Goal: Task Accomplishment & Management: Complete application form

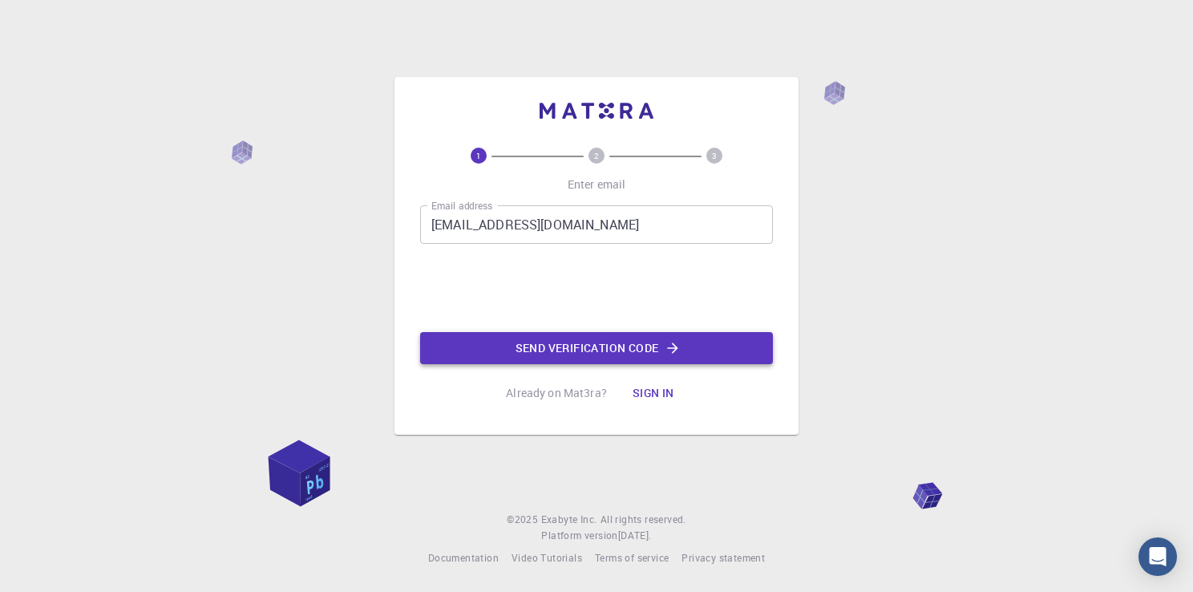
click at [575, 338] on button "Send verification code" at bounding box center [596, 348] width 353 height 32
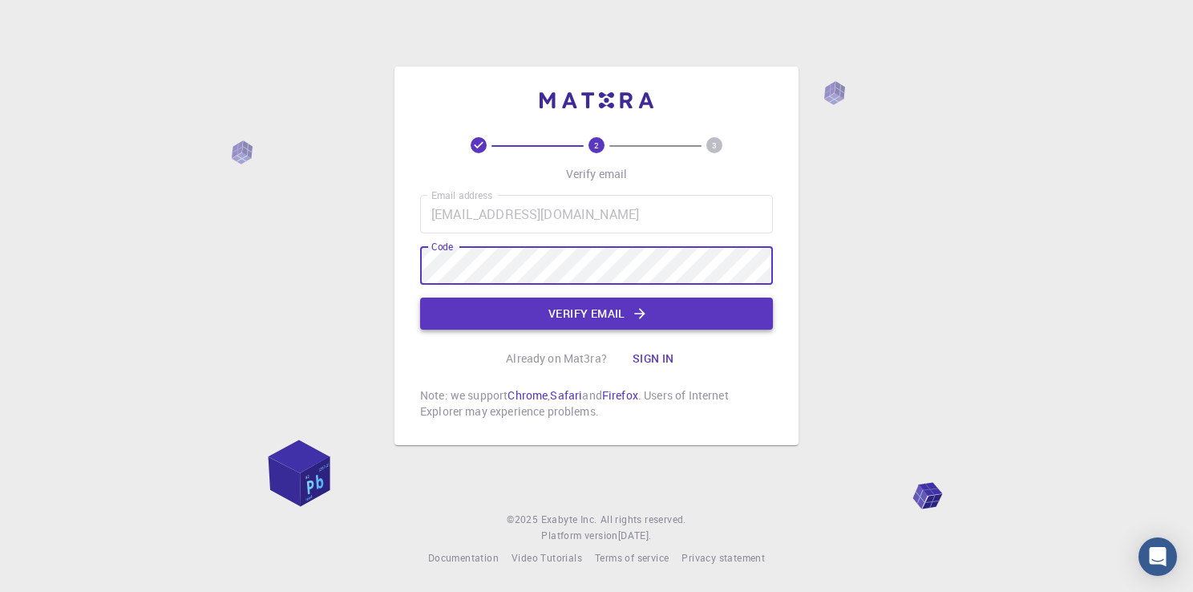
click at [608, 311] on button "Verify email" at bounding box center [596, 313] width 353 height 32
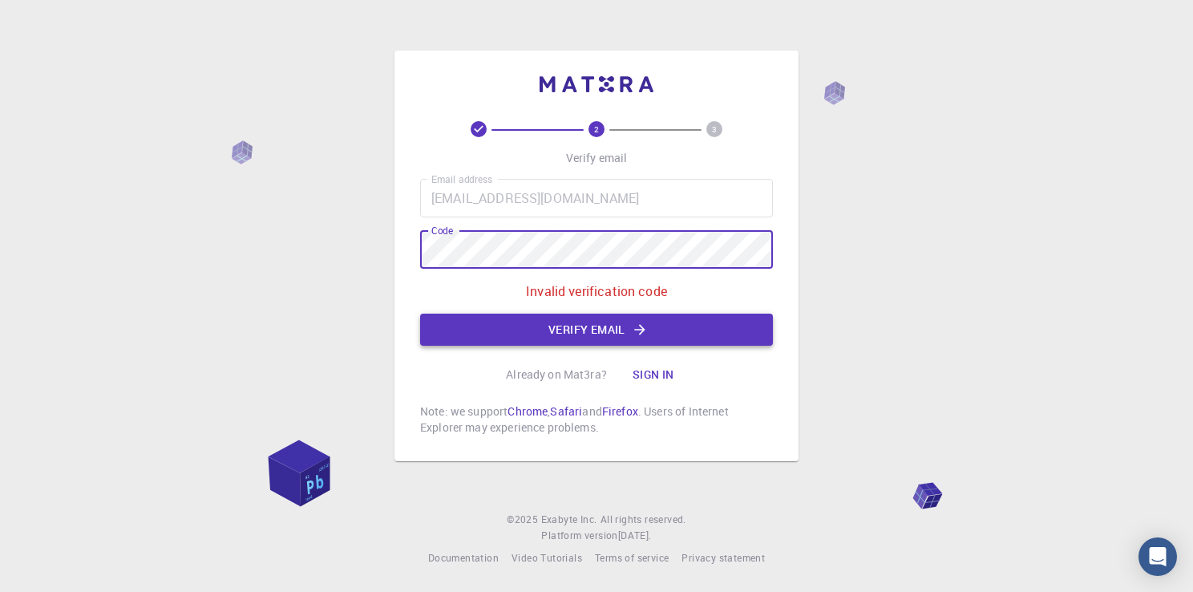
click at [586, 322] on button "Verify email" at bounding box center [596, 329] width 353 height 32
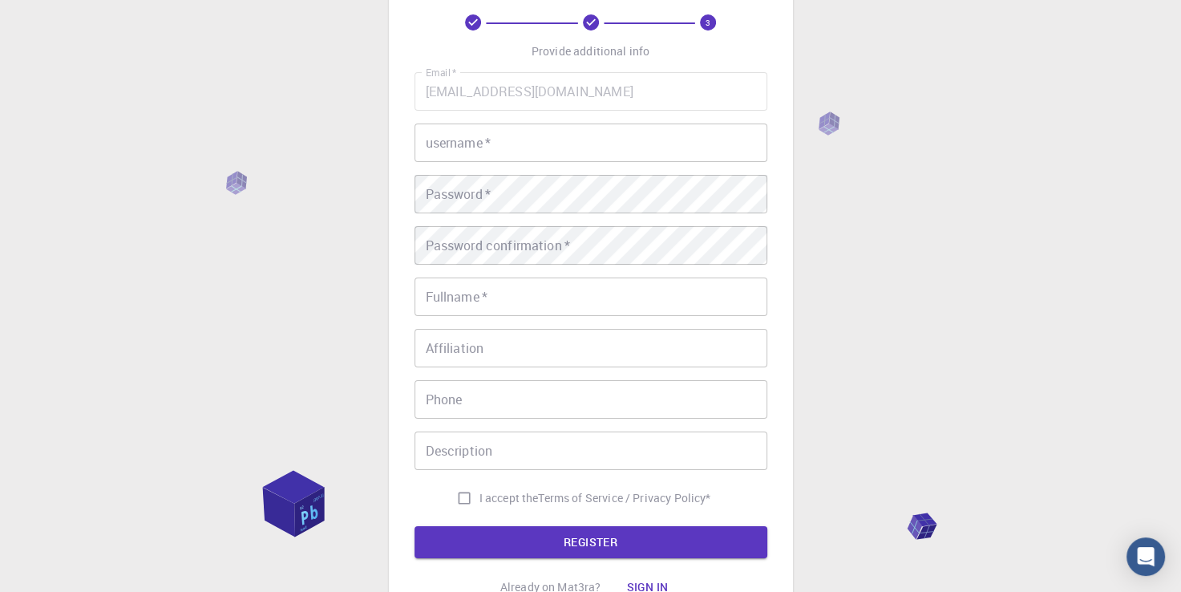
scroll to position [160, 0]
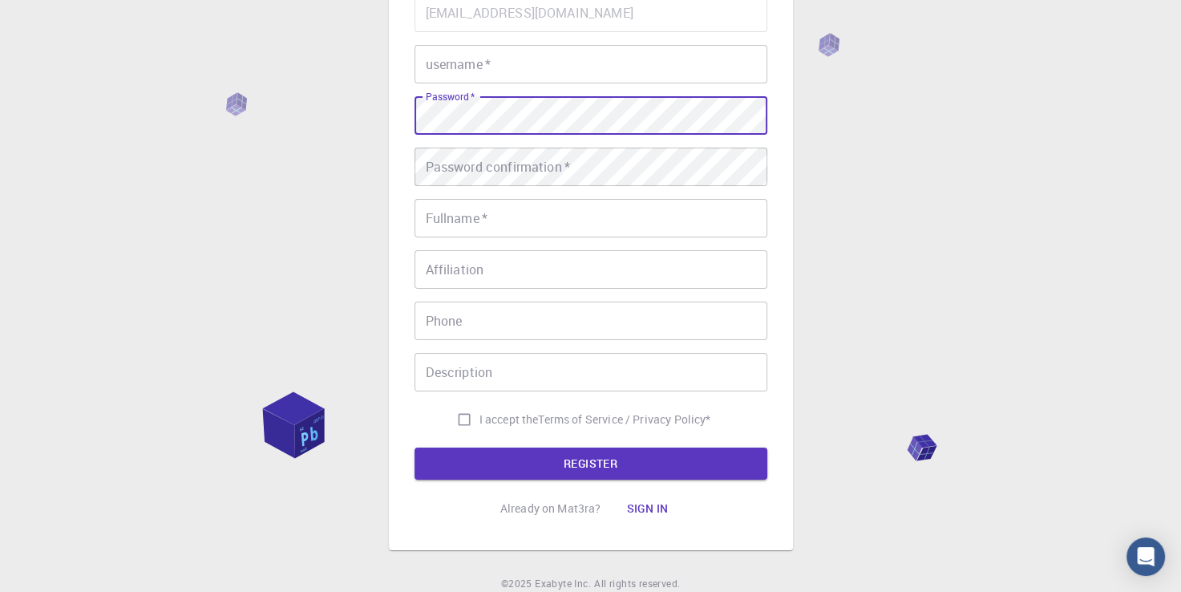
click at [571, 75] on input "username   *" at bounding box center [590, 64] width 353 height 38
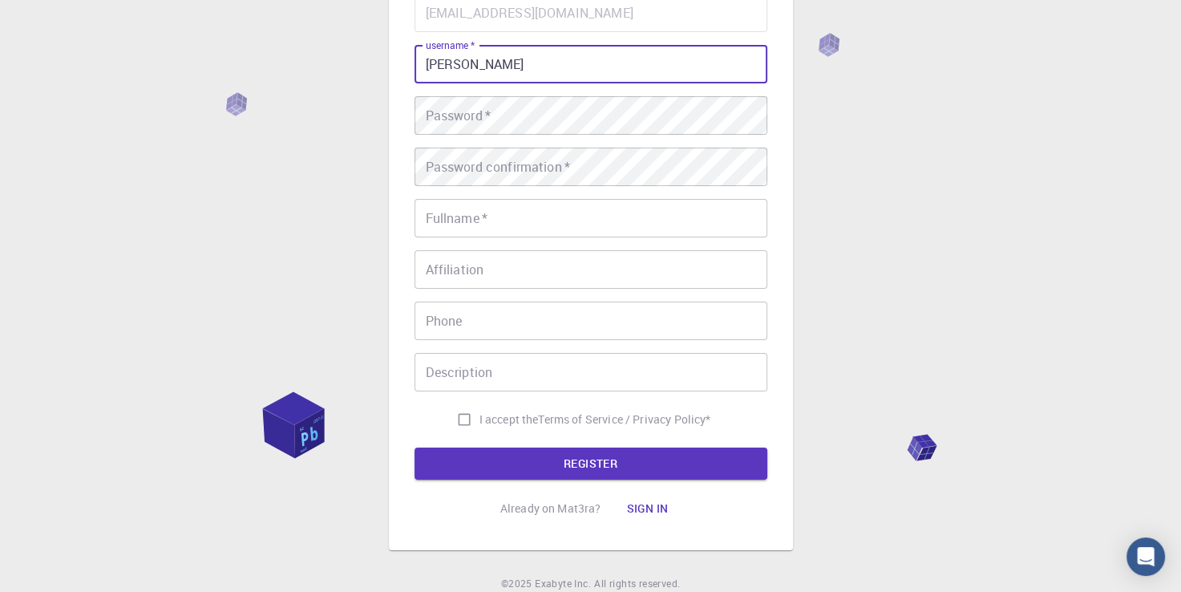
click at [574, 79] on input "Daniel kofi Godwin" at bounding box center [590, 64] width 353 height 38
type input "Daniel Kofi Godwin kondo"
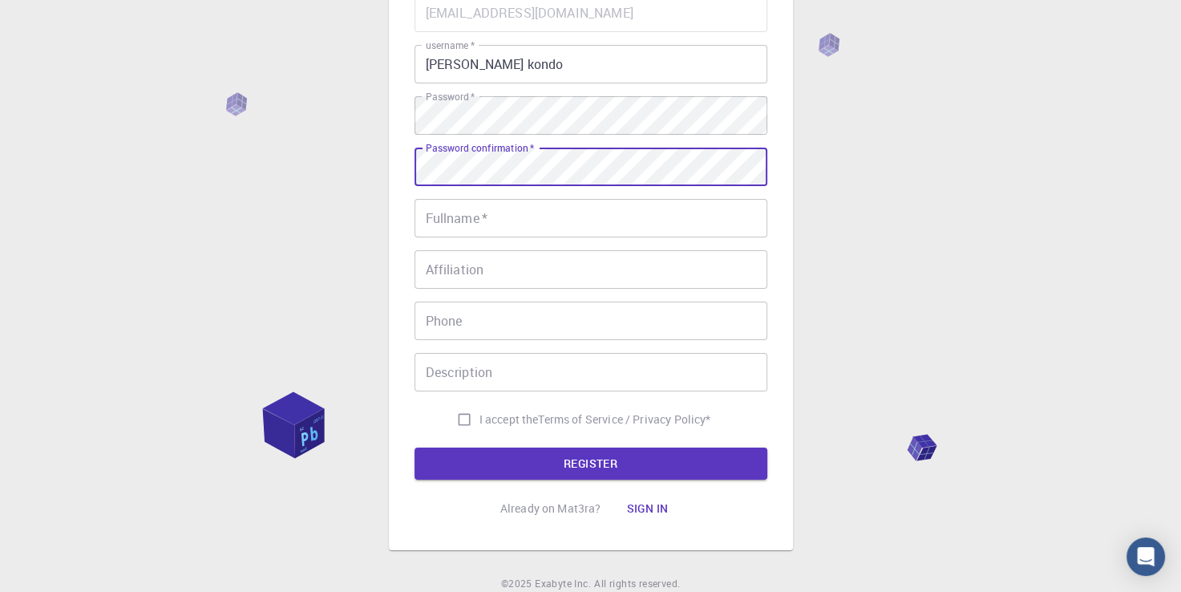
click at [647, 225] on input "Fullname   *" at bounding box center [590, 218] width 353 height 38
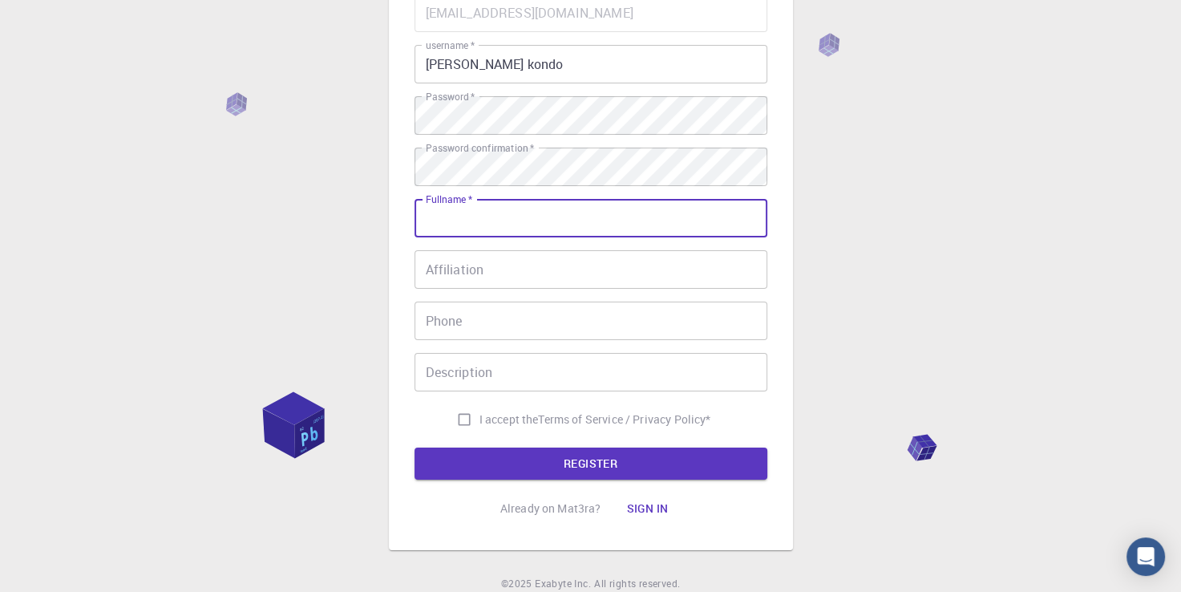
type input "[PERSON_NAME]"
type input "+233592775943"
click at [588, 75] on input "Daniel Kofi Godwin kondo" at bounding box center [590, 64] width 353 height 38
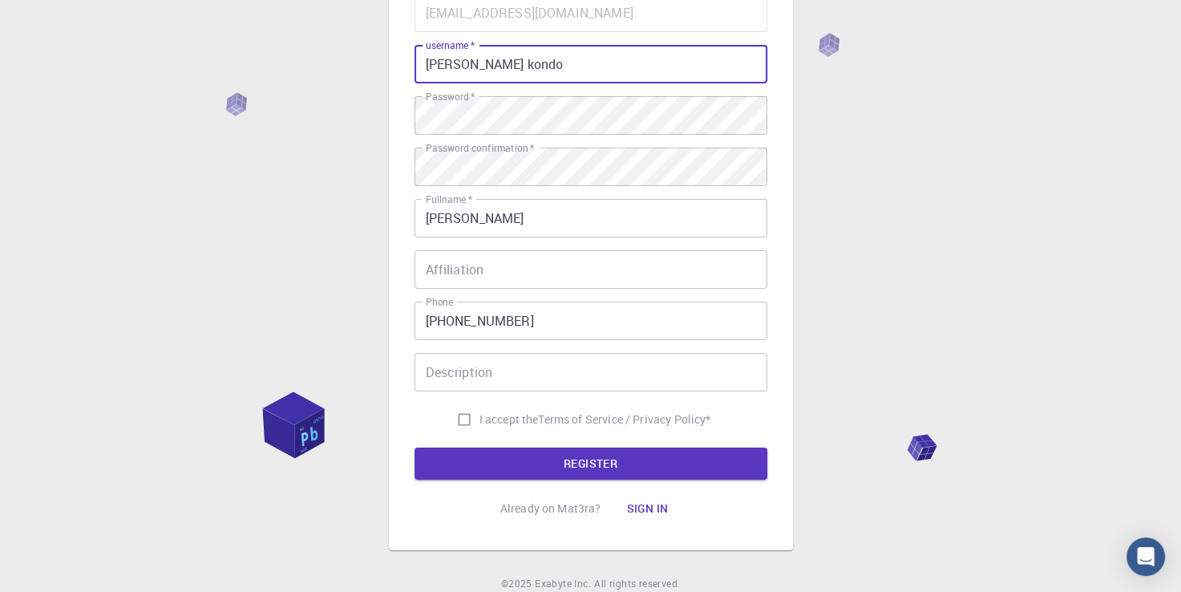
drag, startPoint x: 589, startPoint y: 65, endPoint x: 388, endPoint y: 66, distance: 201.2
click at [389, 66] on div "3 Provide additional info Email   * kondogodwin@gmail.com Email   * username   …" at bounding box center [591, 207] width 404 height 685
type input "Daniel"
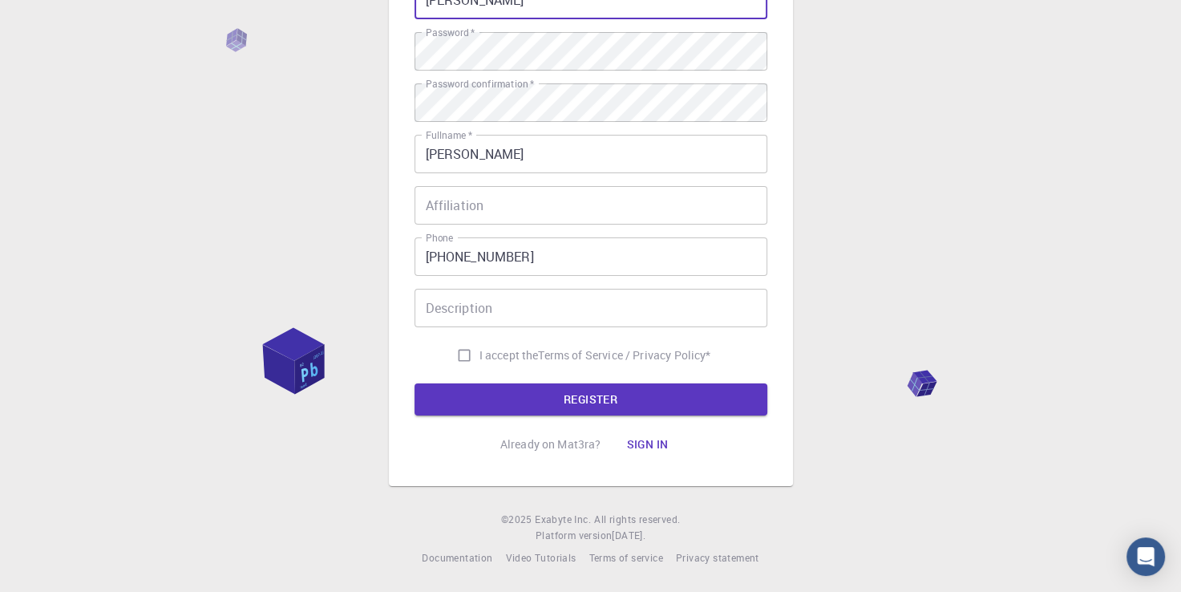
click at [516, 201] on input "Affiliation" at bounding box center [590, 205] width 353 height 38
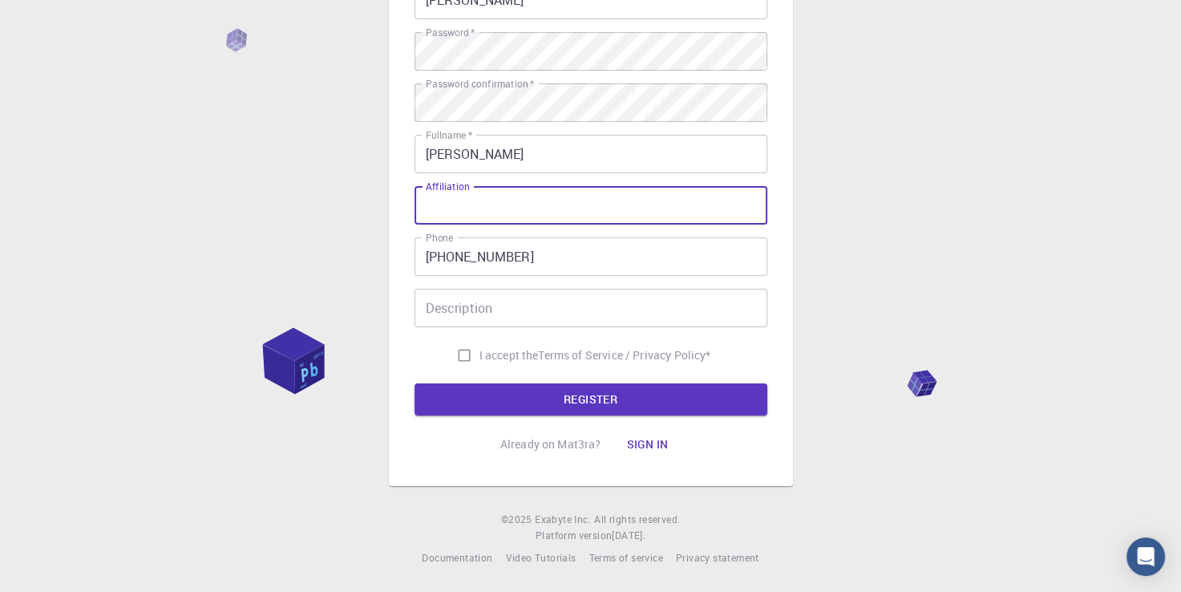
click at [515, 201] on input "Affiliation" at bounding box center [590, 205] width 353 height 38
type input "Student"
click at [596, 310] on input "Description" at bounding box center [590, 308] width 353 height 38
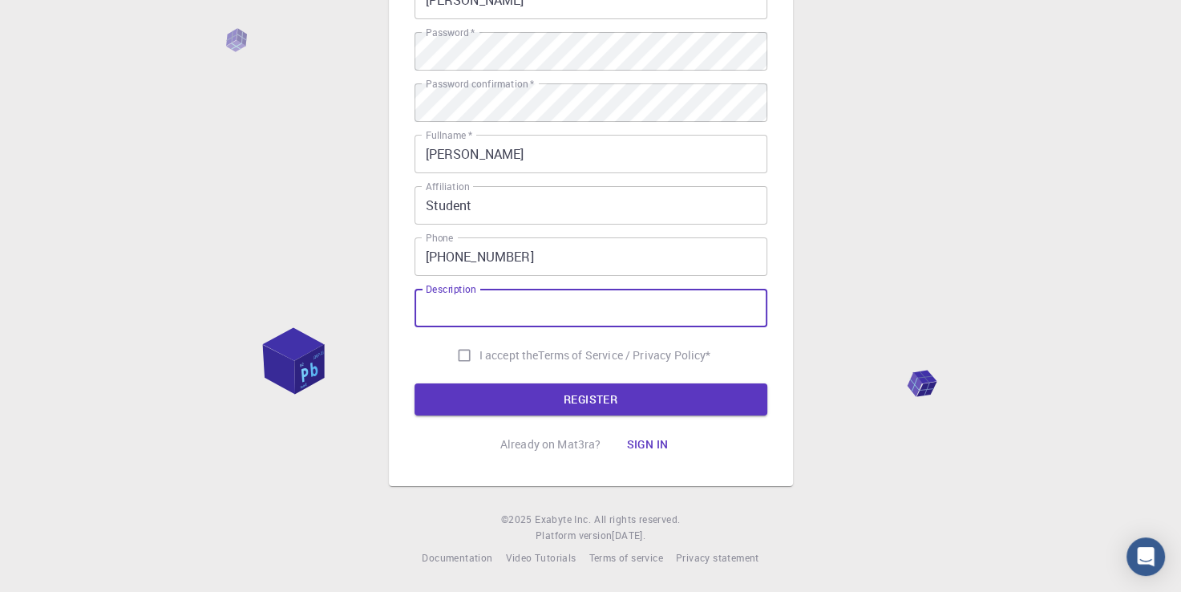
click at [463, 358] on input "I accept the Terms of Service / Privacy Policy *" at bounding box center [464, 355] width 30 height 30
checkbox input "true"
click at [478, 316] on input "Description" at bounding box center [590, 308] width 353 height 38
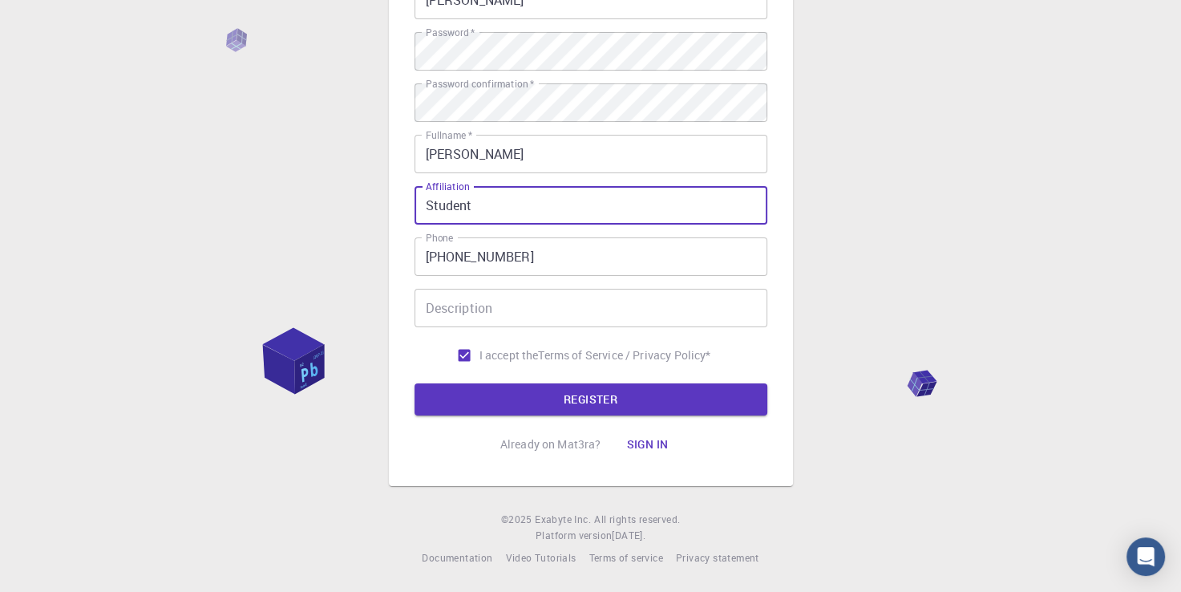
drag, startPoint x: 492, startPoint y: 199, endPoint x: 429, endPoint y: 201, distance: 63.4
click at [429, 201] on input "Student" at bounding box center [590, 205] width 353 height 38
click at [533, 309] on input "Description" at bounding box center [590, 308] width 353 height 38
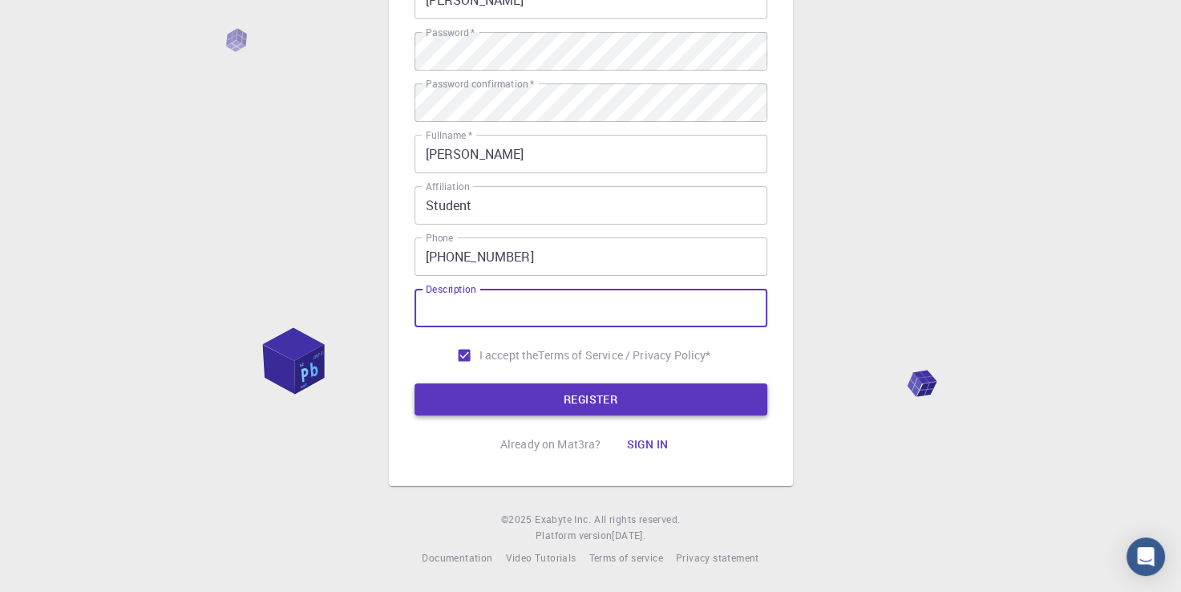
click at [622, 389] on button "REGISTER" at bounding box center [590, 399] width 353 height 32
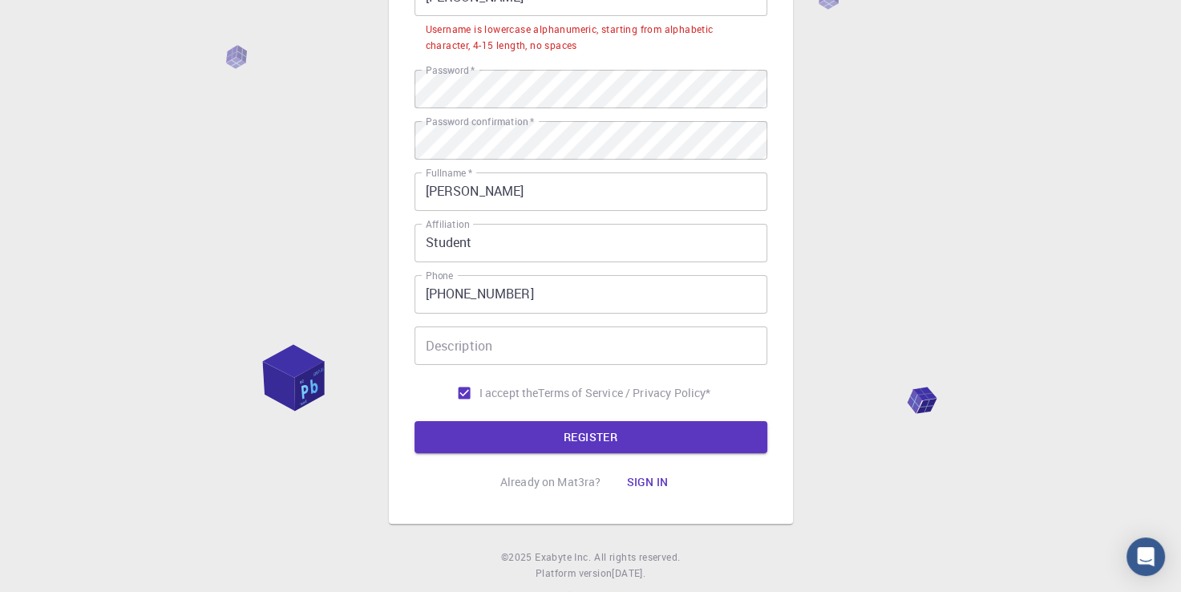
scroll to position [0, 0]
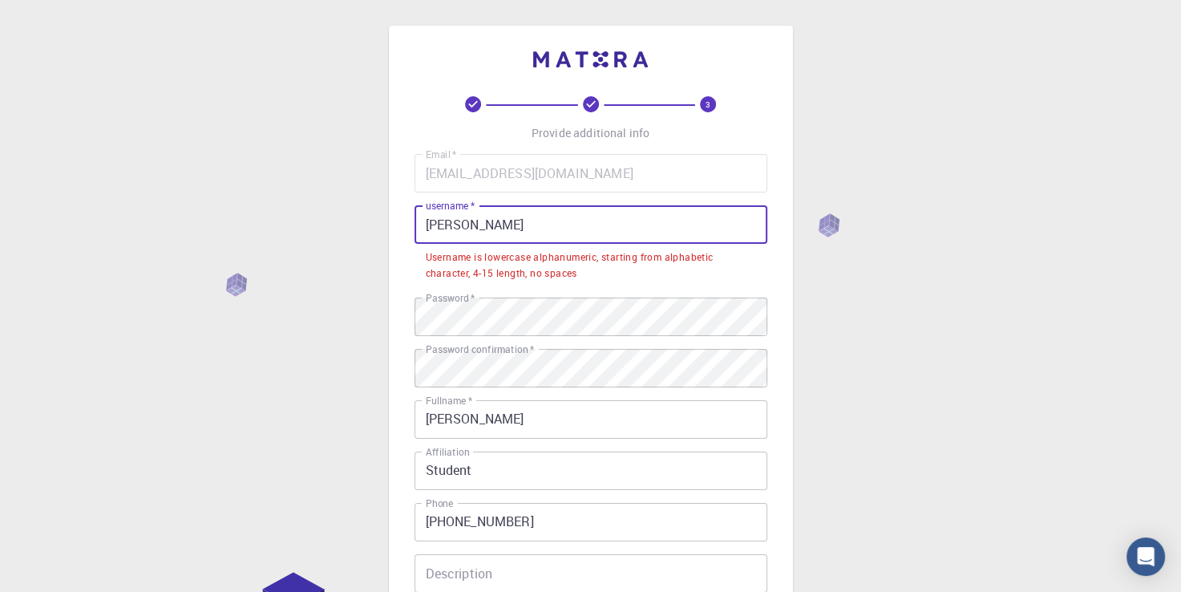
click at [430, 220] on input "Daniel" at bounding box center [590, 224] width 353 height 38
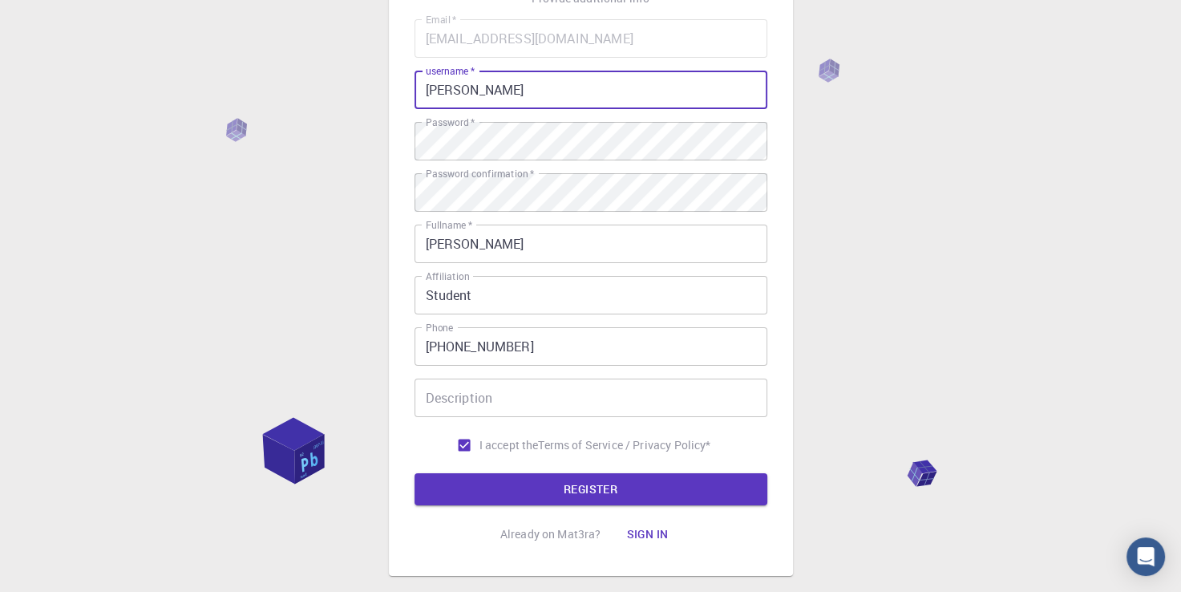
scroll to position [228, 0]
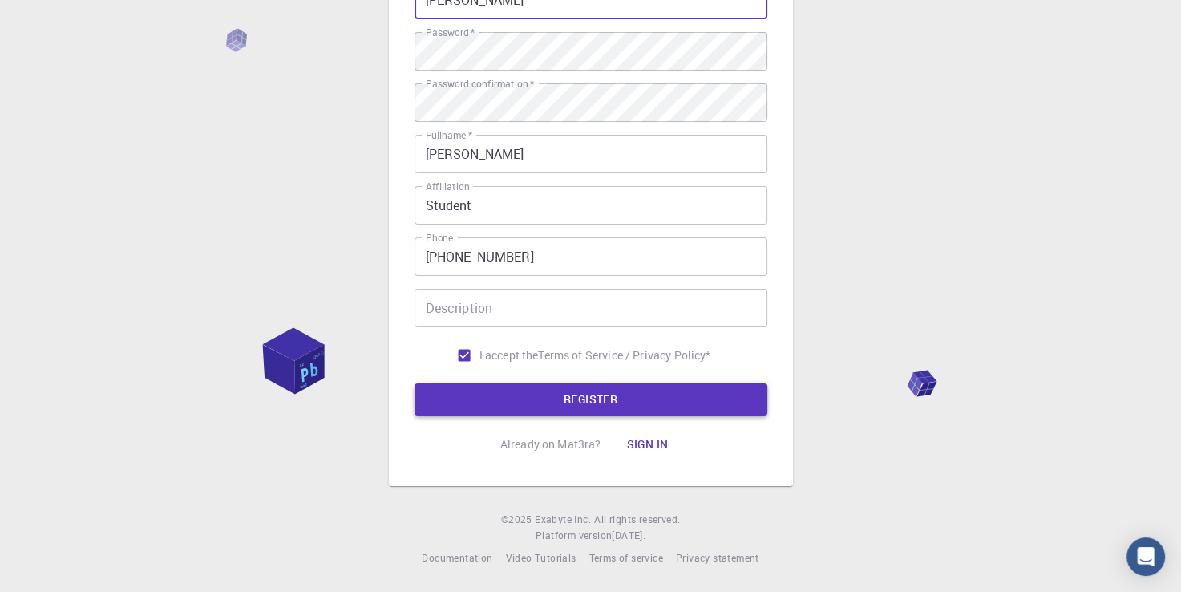
click at [564, 403] on button "REGISTER" at bounding box center [590, 399] width 353 height 32
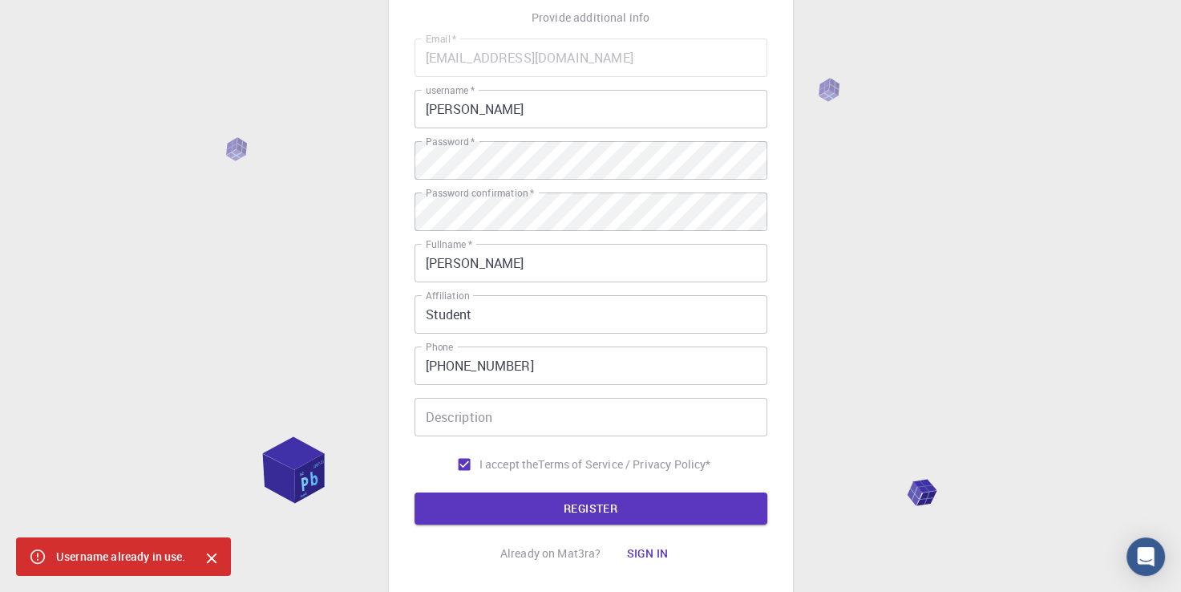
scroll to position [80, 0]
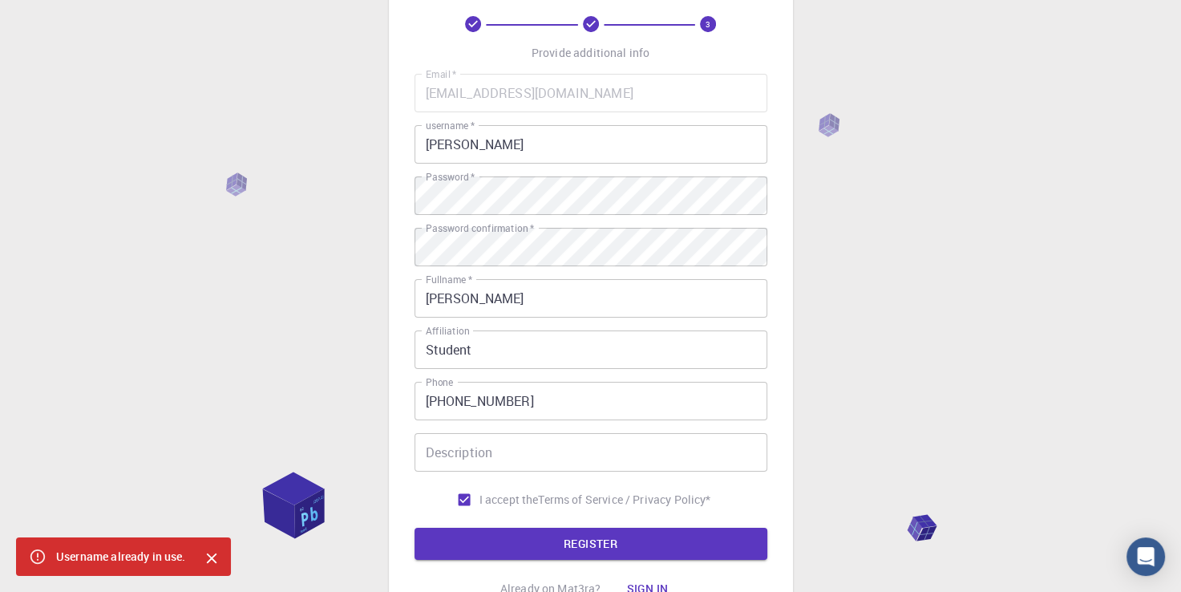
click at [112, 564] on div "Username already in use." at bounding box center [121, 556] width 130 height 29
click at [636, 150] on input "daniel" at bounding box center [590, 144] width 353 height 38
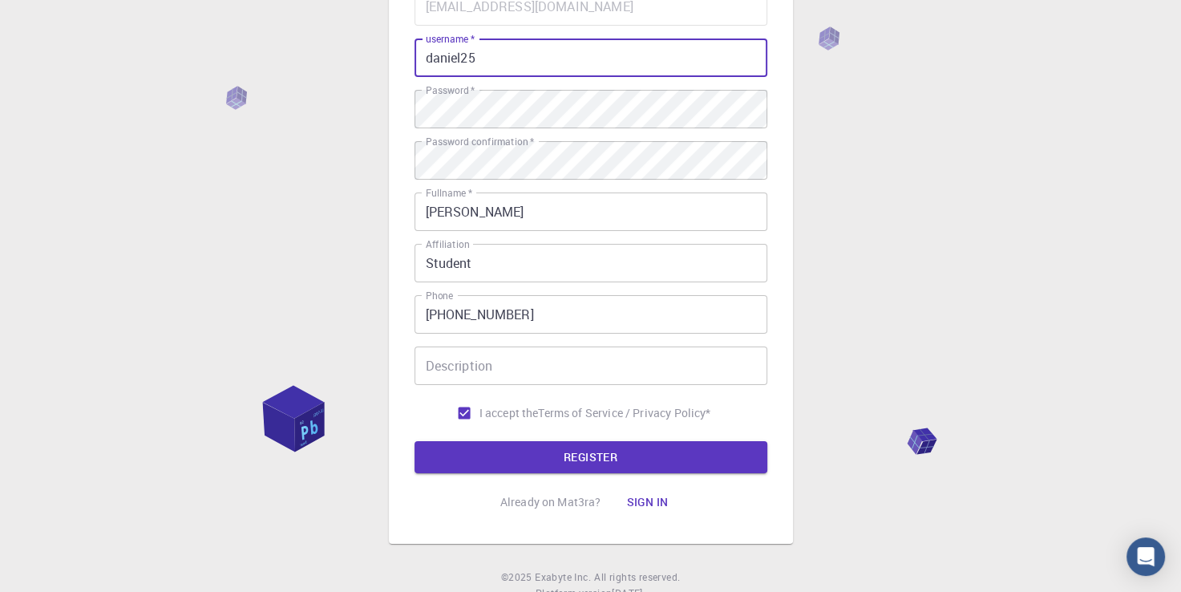
scroll to position [228, 0]
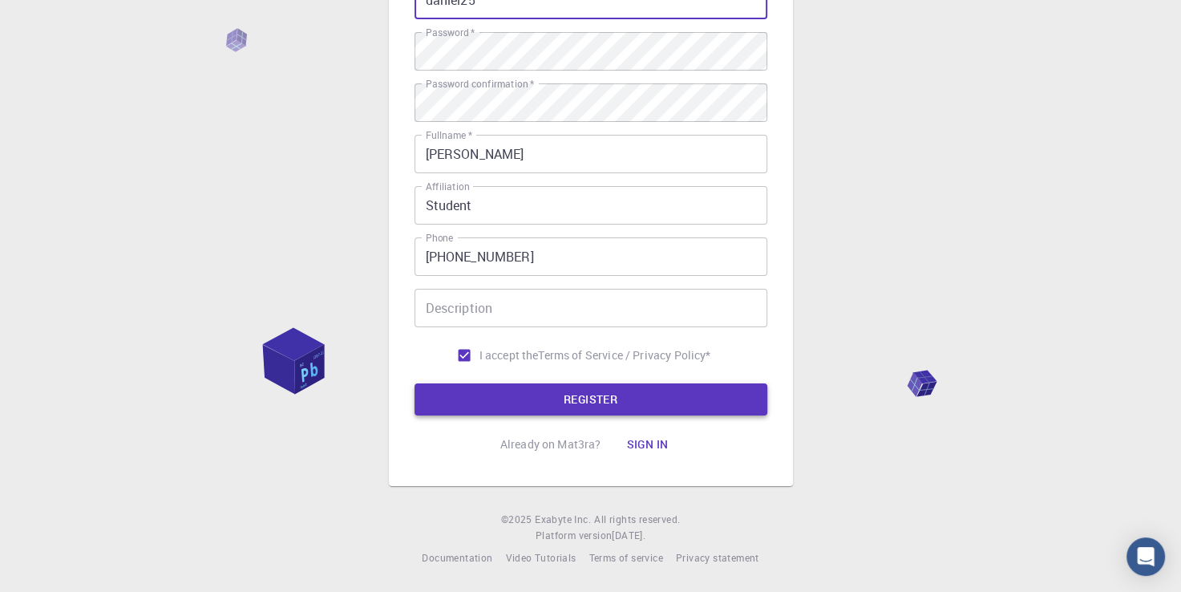
type input "daniel25"
click at [584, 389] on button "REGISTER" at bounding box center [590, 399] width 353 height 32
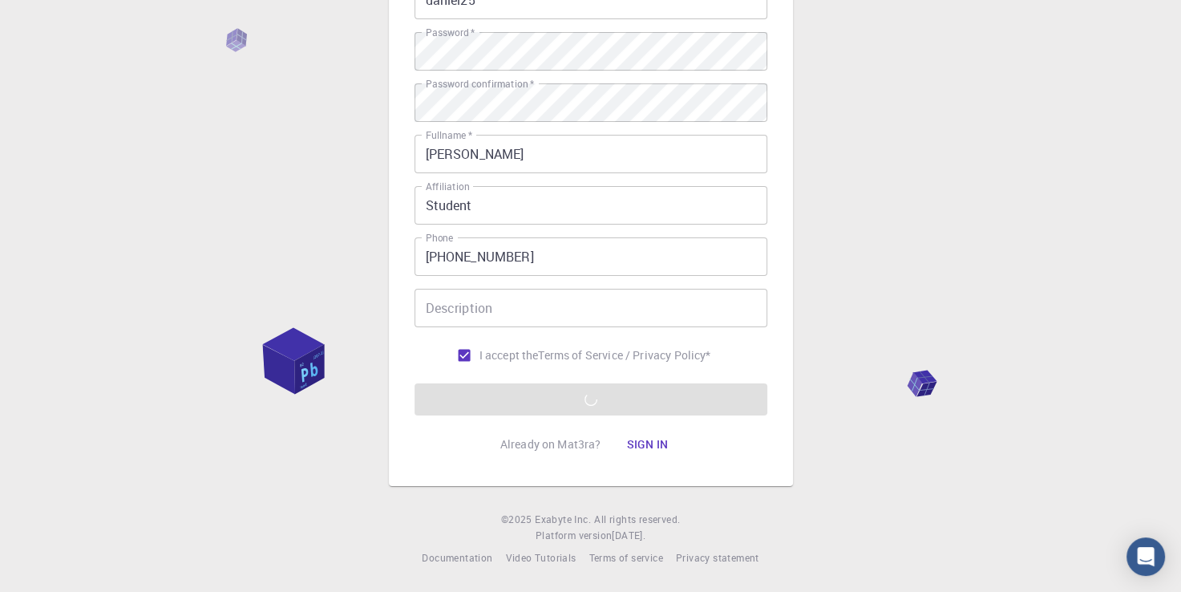
click at [571, 221] on div "Email   * kondogodwin@gmail.com Email   * username   * daniel25 username   * Pa…" at bounding box center [590, 149] width 353 height 441
click at [576, 209] on input "Student" at bounding box center [590, 205] width 353 height 38
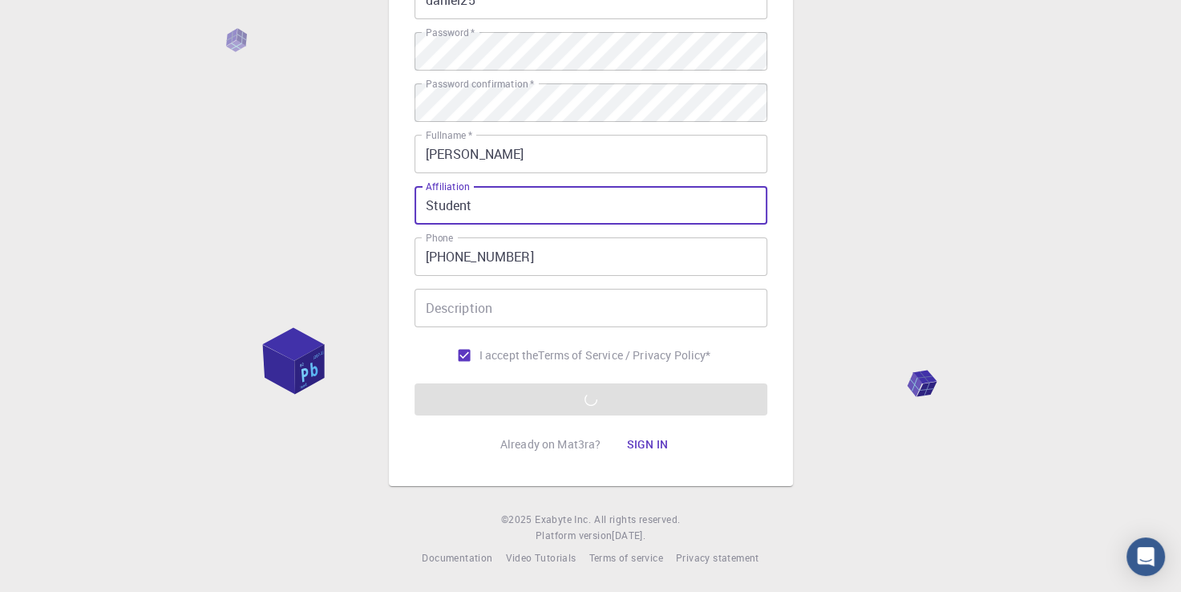
drag, startPoint x: 574, startPoint y: 208, endPoint x: 419, endPoint y: 208, distance: 154.7
click at [419, 208] on input "Student" at bounding box center [590, 205] width 353 height 38
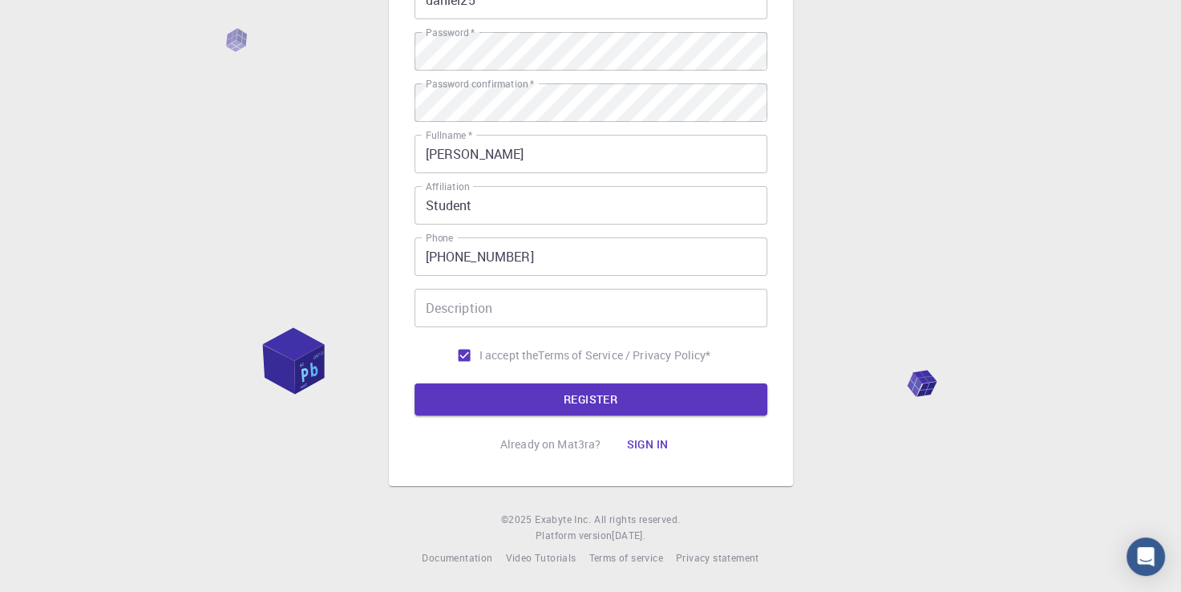
click at [940, 213] on div "3 Provide additional info Email   * kondogodwin@gmail.com Email   * username   …" at bounding box center [590, 184] width 1181 height 816
click at [909, 531] on footer "© 2025 Exabyte Inc. All rights reserved. Platform version 2025.7.24 . Documenta…" at bounding box center [590, 538] width 1181 height 55
click at [896, 520] on footer "© 2025 Exabyte Inc. All rights reserved. Platform version 2025.7.24 . Documenta…" at bounding box center [590, 538] width 1181 height 55
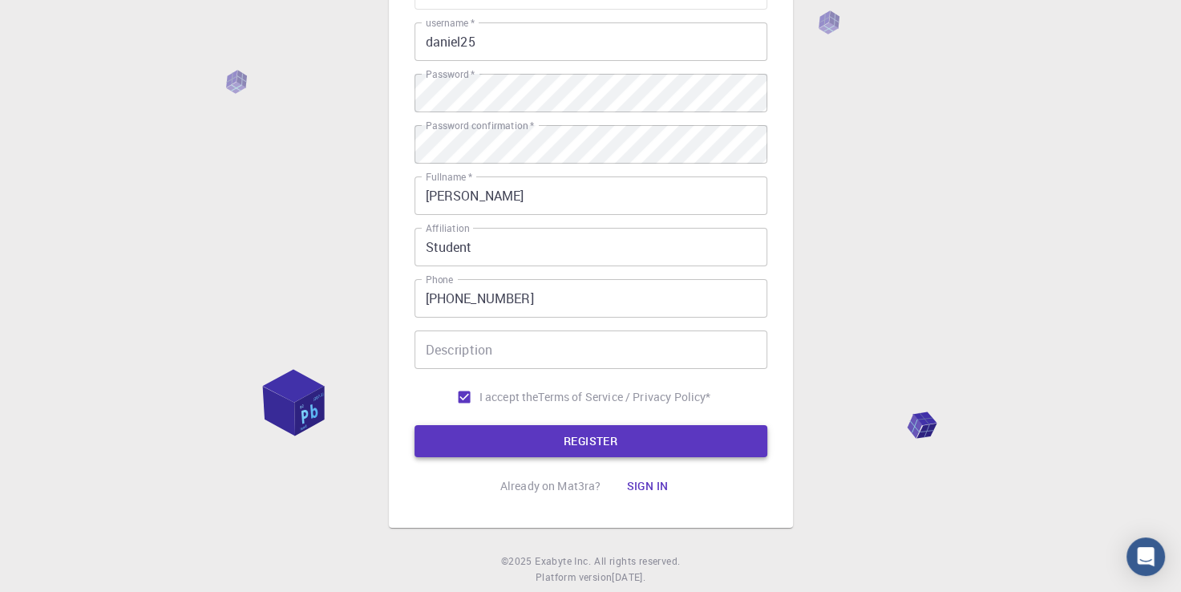
scroll to position [0, 0]
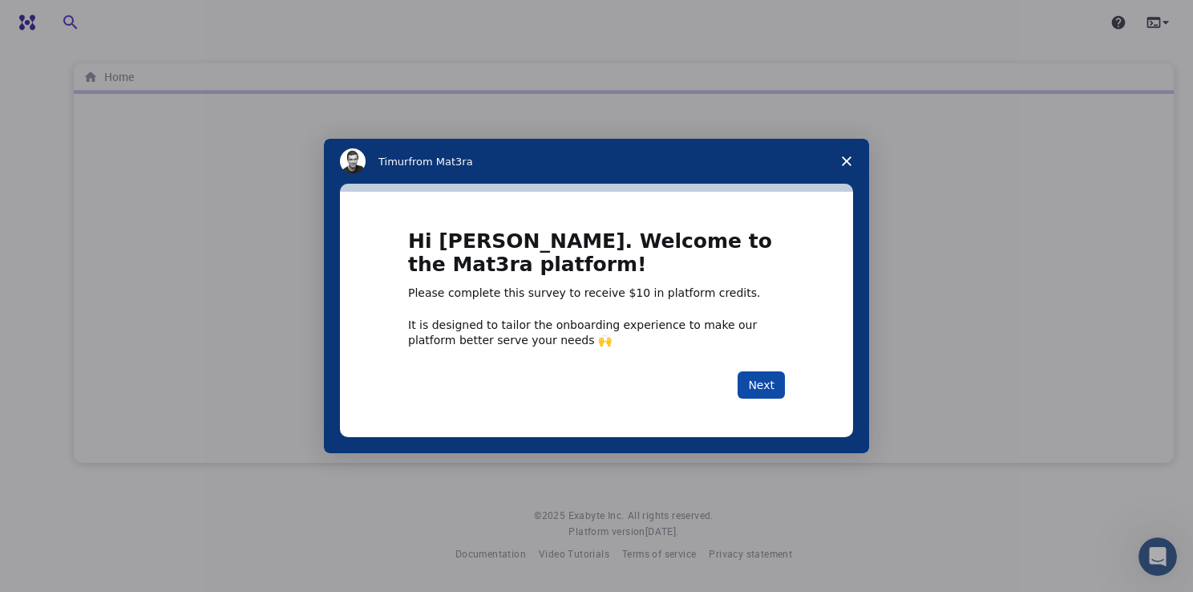
click at [758, 385] on button "Next" at bounding box center [760, 384] width 47 height 27
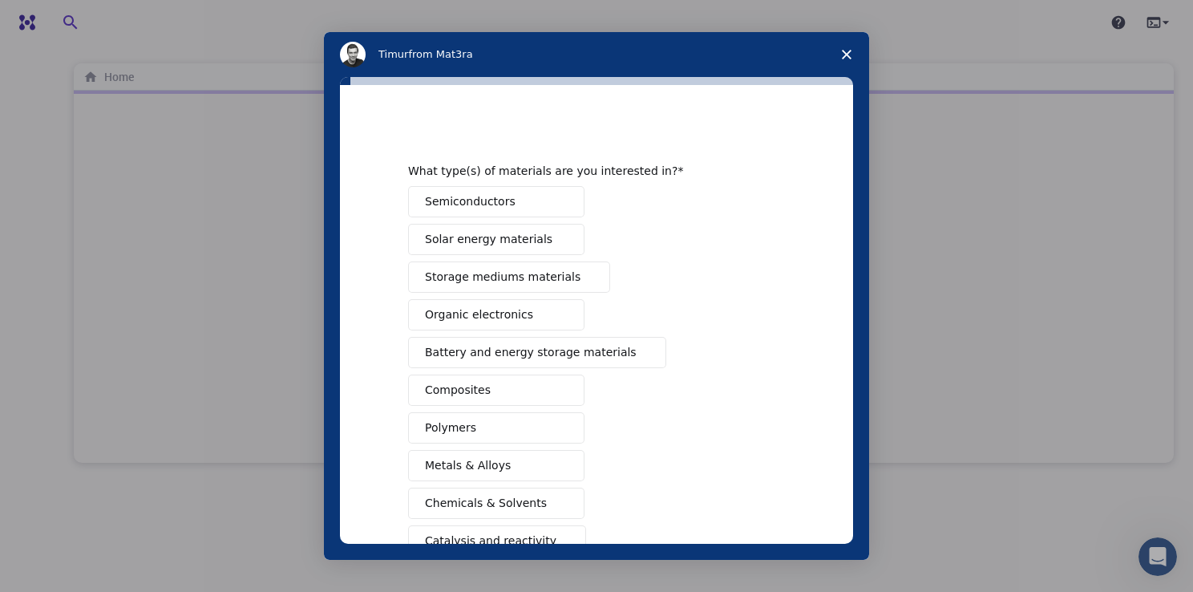
click at [524, 199] on button "Semiconductors" at bounding box center [496, 201] width 176 height 31
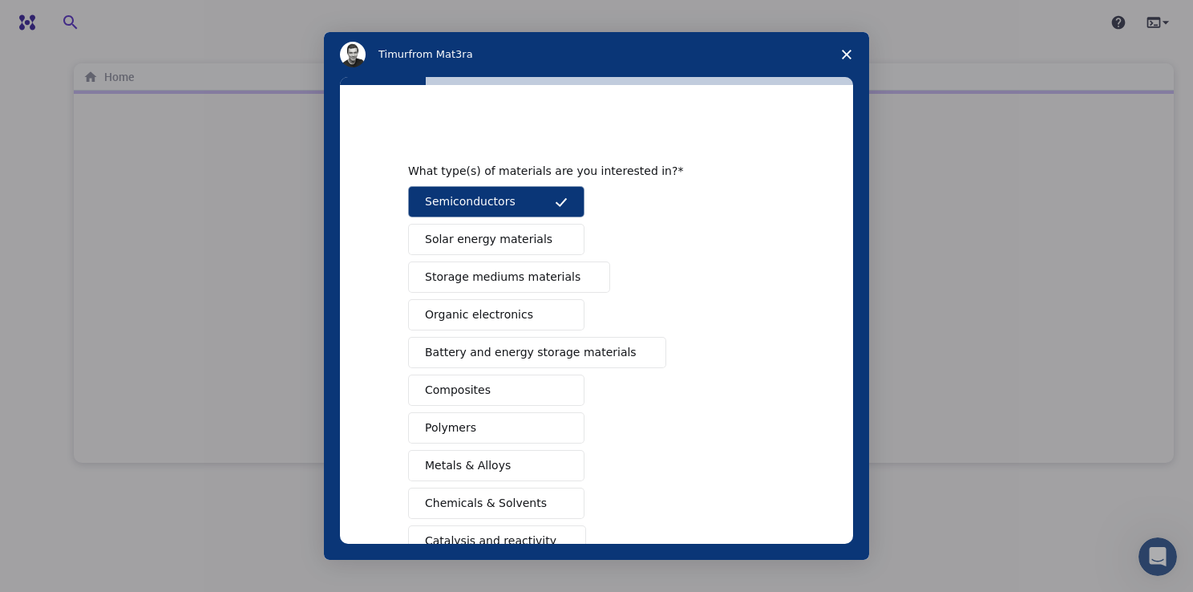
scroll to position [80, 0]
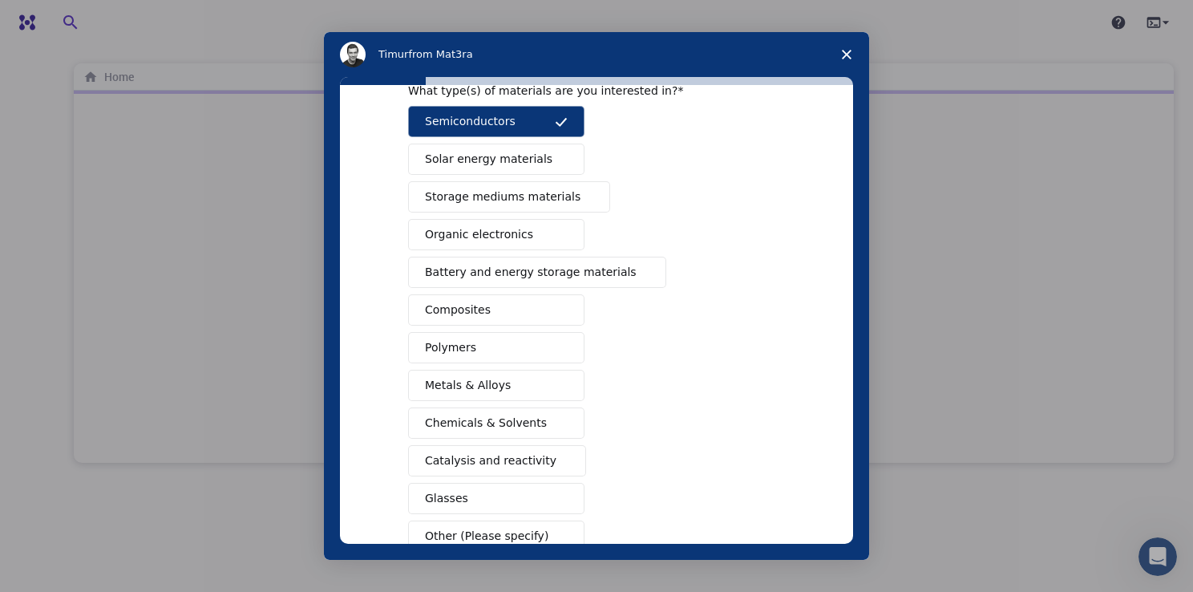
click at [529, 160] on span "Solar energy materials" at bounding box center [488, 159] width 127 height 17
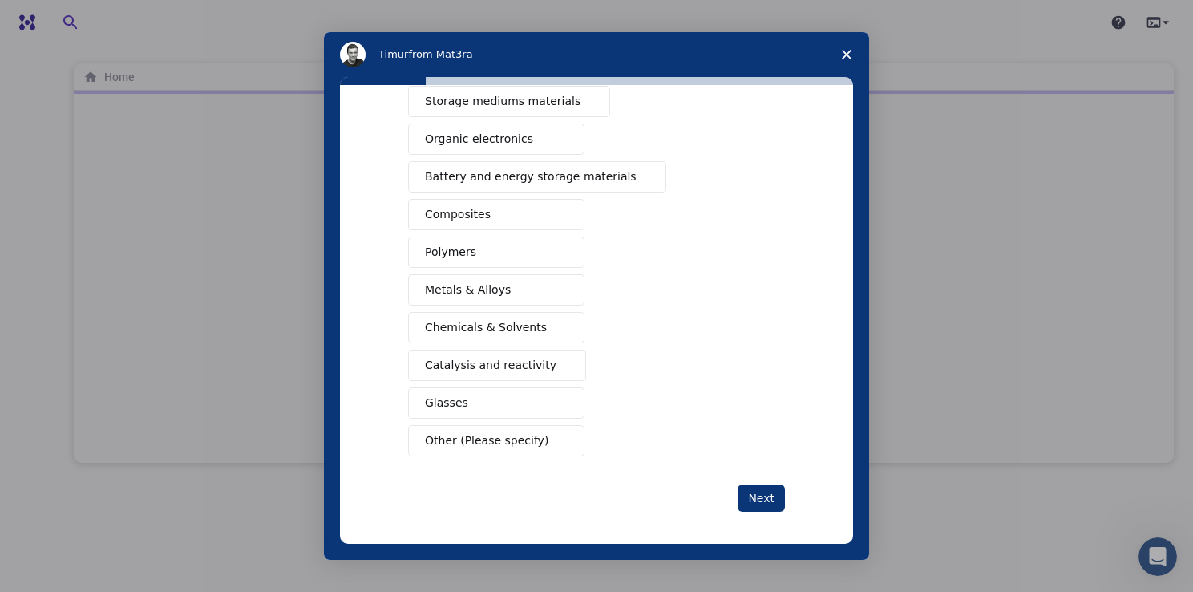
scroll to position [177, 0]
click at [508, 220] on button "Composites" at bounding box center [496, 212] width 176 height 31
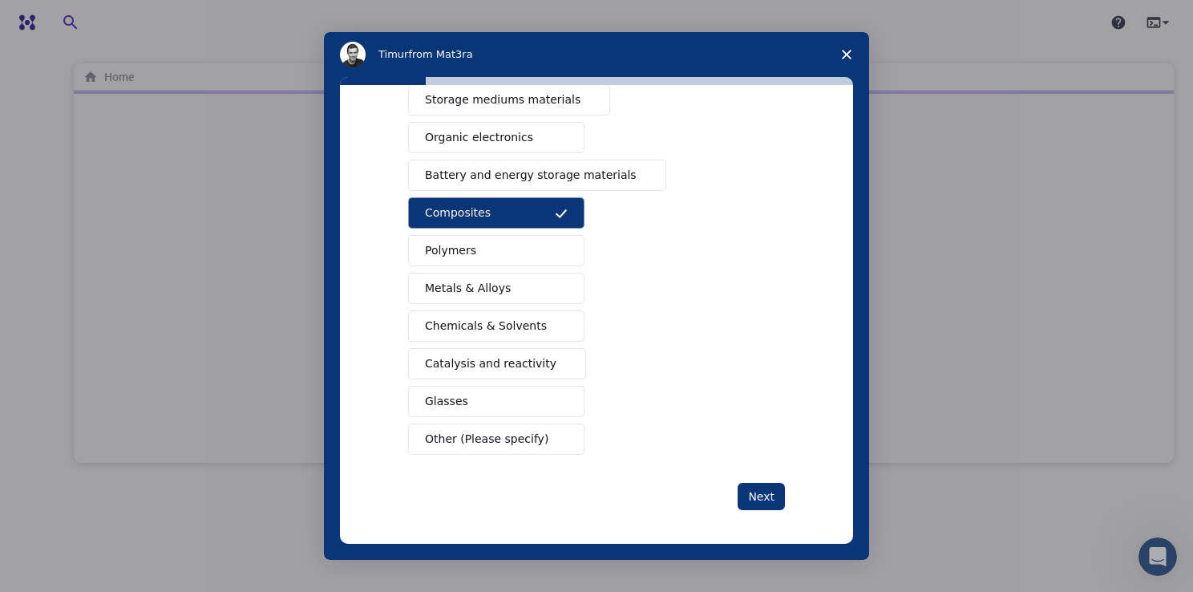
click at [507, 282] on button "Metals & Alloys" at bounding box center [496, 288] width 176 height 31
click at [515, 252] on button "Polymers" at bounding box center [496, 250] width 176 height 31
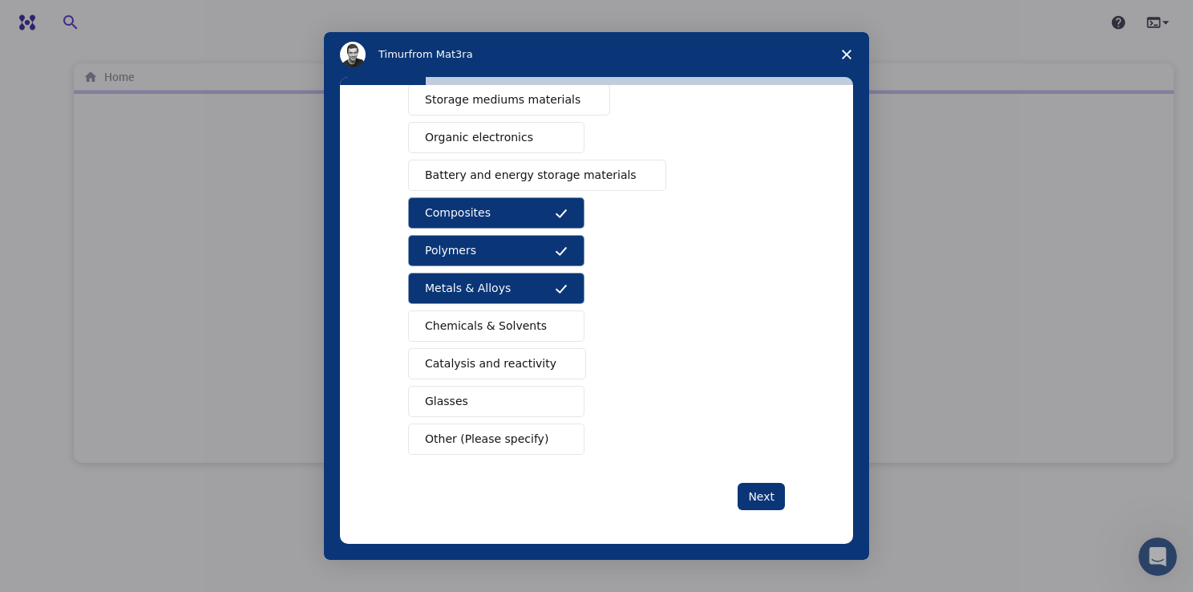
click at [506, 357] on span "Catalysis and reactivity" at bounding box center [490, 363] width 131 height 17
click at [488, 400] on button "Glasses" at bounding box center [496, 401] width 176 height 31
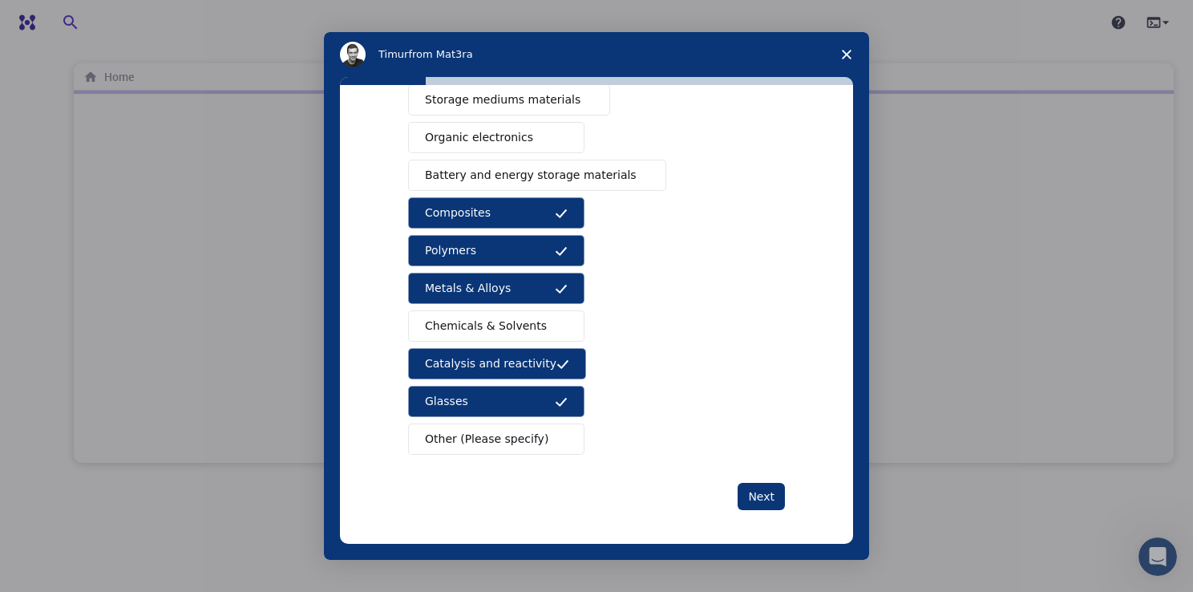
click at [503, 319] on span "Chemicals & Solvents" at bounding box center [486, 325] width 122 height 17
click at [512, 441] on span "Other (Please specify)" at bounding box center [486, 438] width 123 height 17
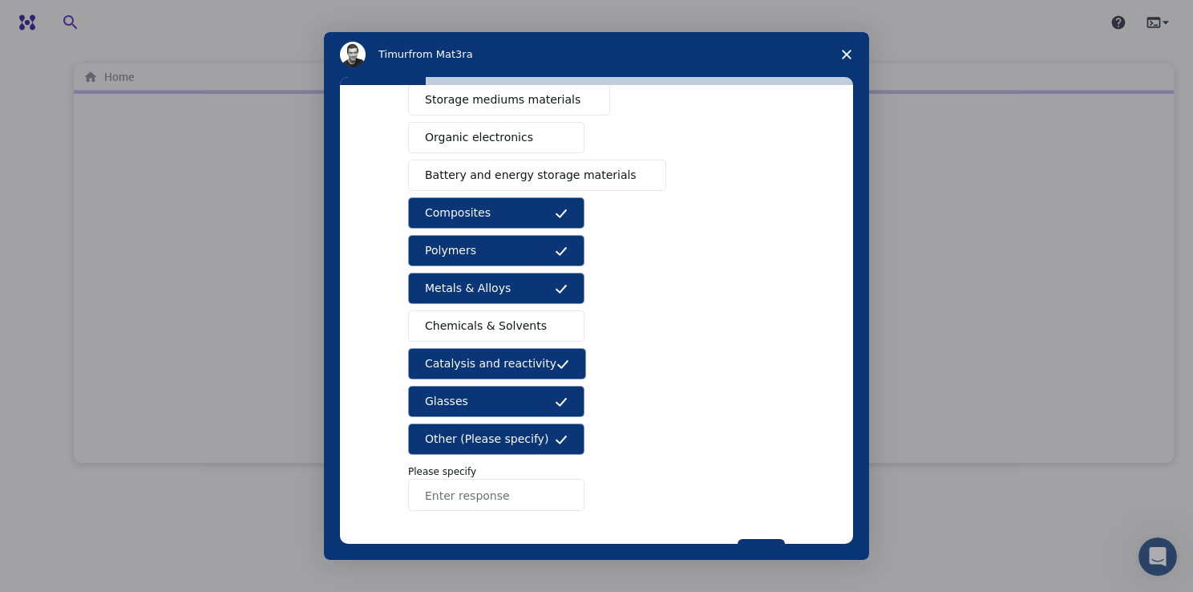
click at [512, 436] on span "Other (Please specify)" at bounding box center [486, 438] width 123 height 17
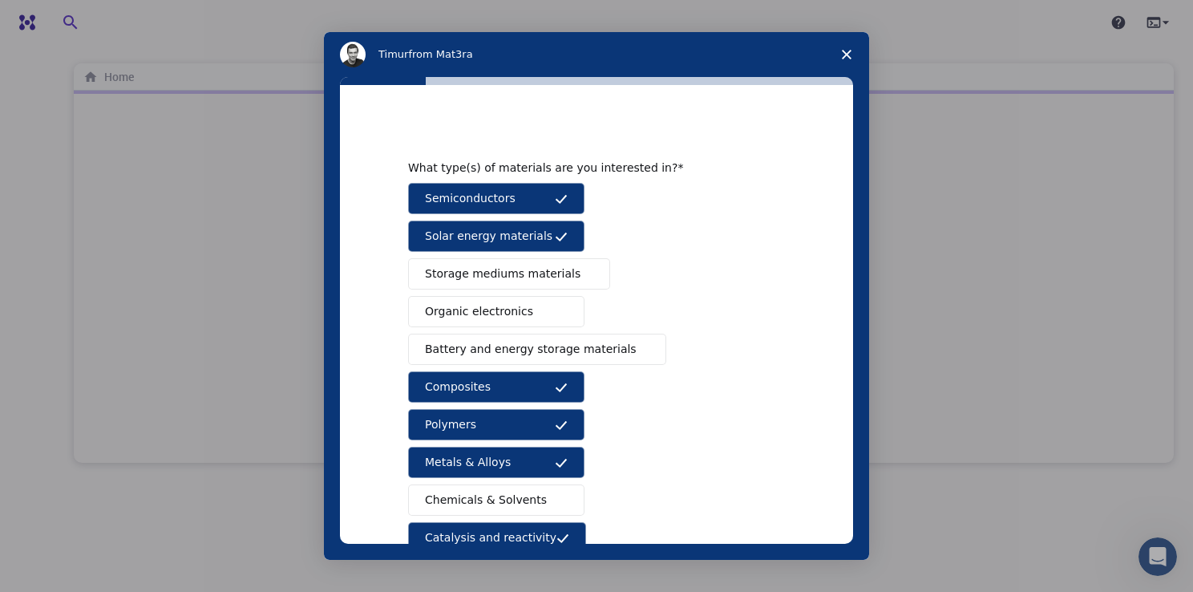
scroll to position [0, 0]
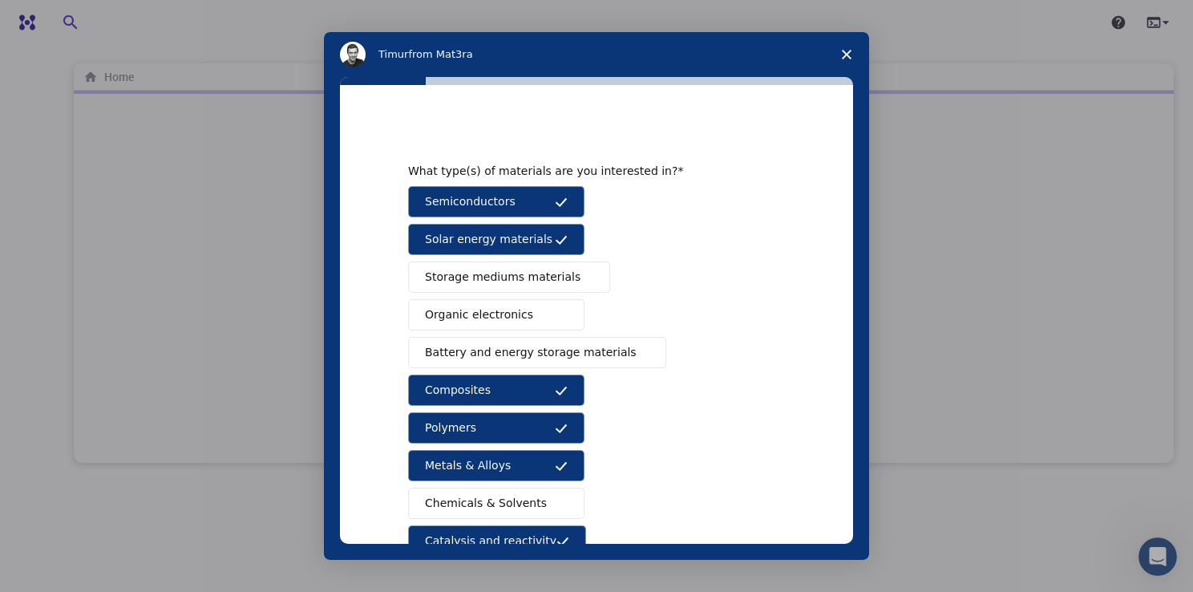
click at [510, 353] on span "Battery and energy storage materials" at bounding box center [531, 352] width 212 height 17
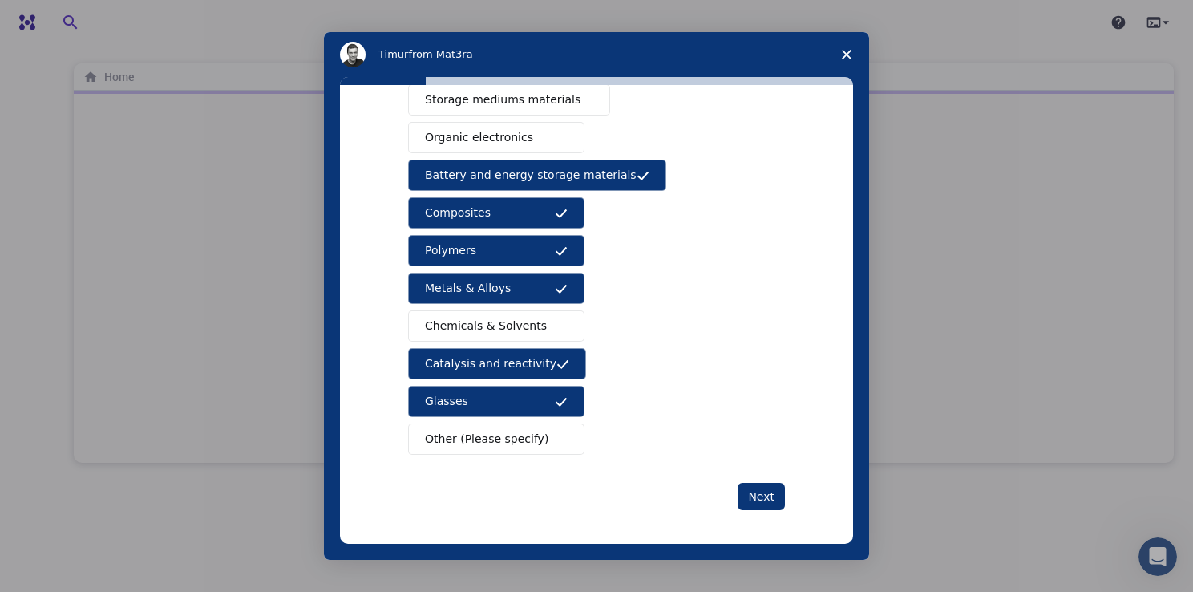
scroll to position [97, 0]
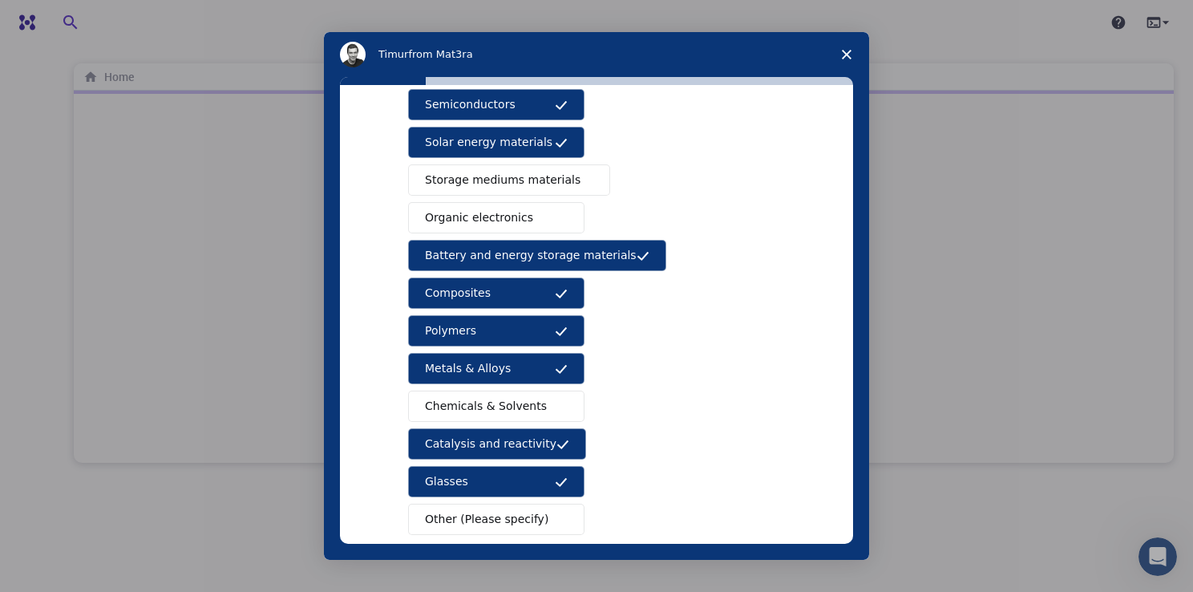
click at [495, 210] on span "Organic electronics" at bounding box center [479, 217] width 108 height 17
click at [504, 177] on span "Storage mediums materials" at bounding box center [502, 180] width 155 height 17
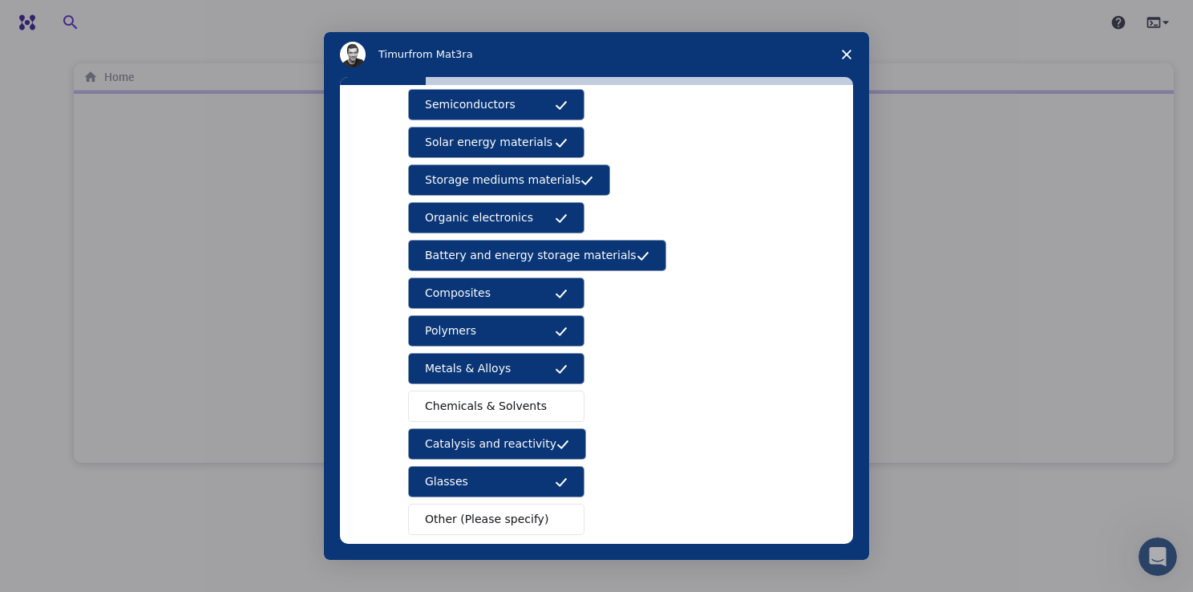
click at [503, 180] on span "Storage mediums materials" at bounding box center [502, 180] width 155 height 17
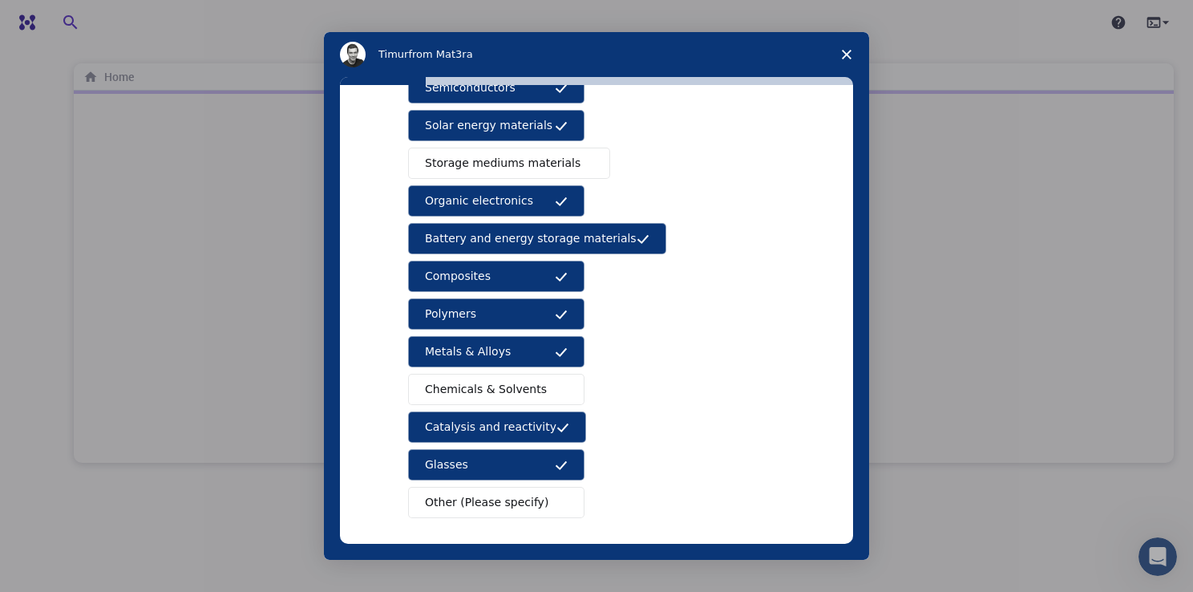
scroll to position [177, 0]
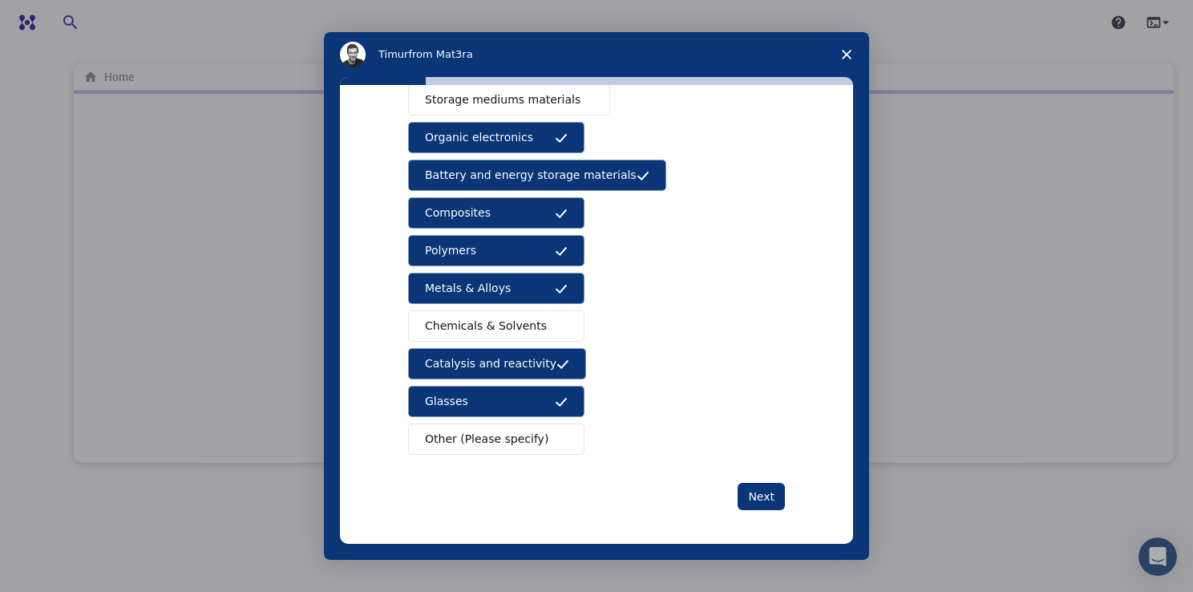
click at [539, 322] on button "Chemicals & Solvents" at bounding box center [496, 325] width 176 height 31
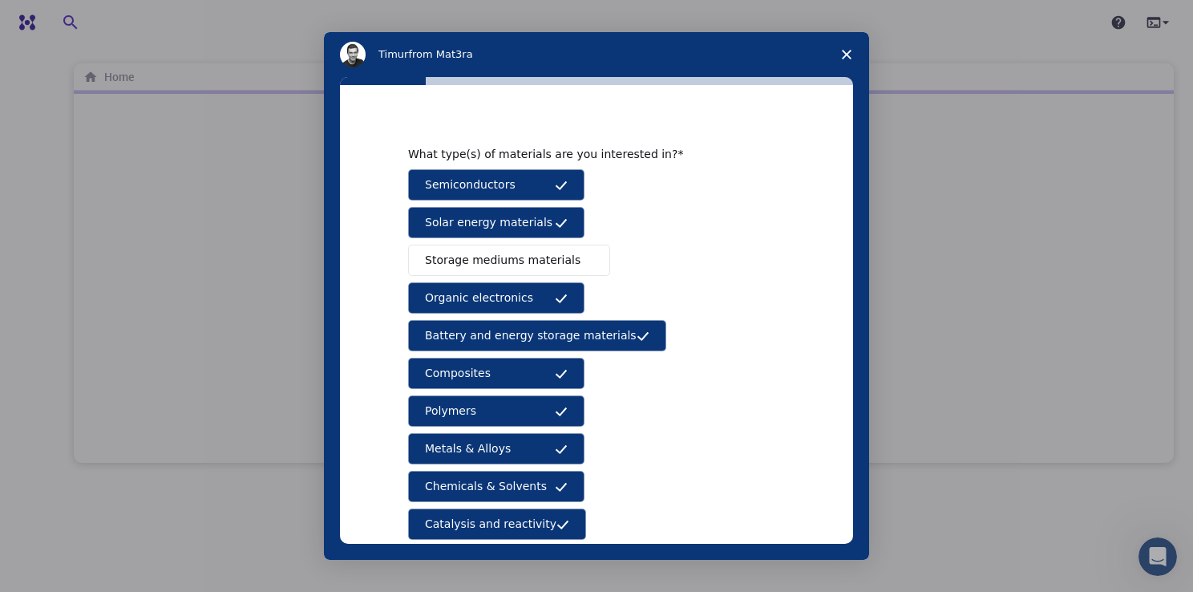
click at [539, 263] on span "Storage mediums materials" at bounding box center [502, 260] width 155 height 17
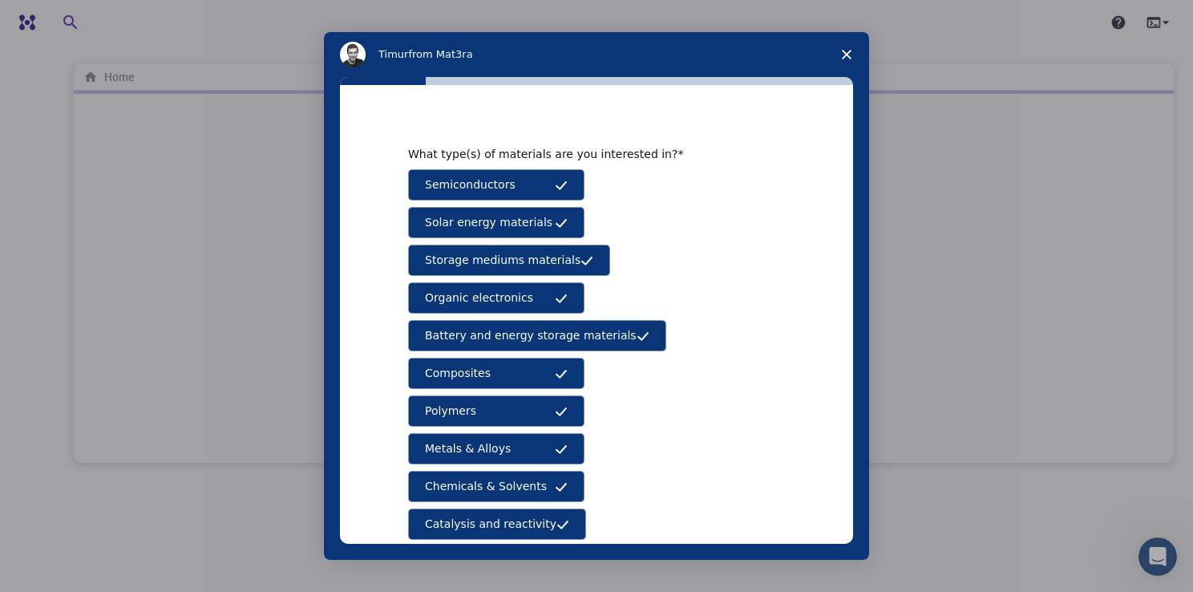
click at [543, 252] on span "Storage mediums materials" at bounding box center [502, 260] width 155 height 17
click at [543, 258] on span "Storage mediums materials" at bounding box center [502, 260] width 155 height 17
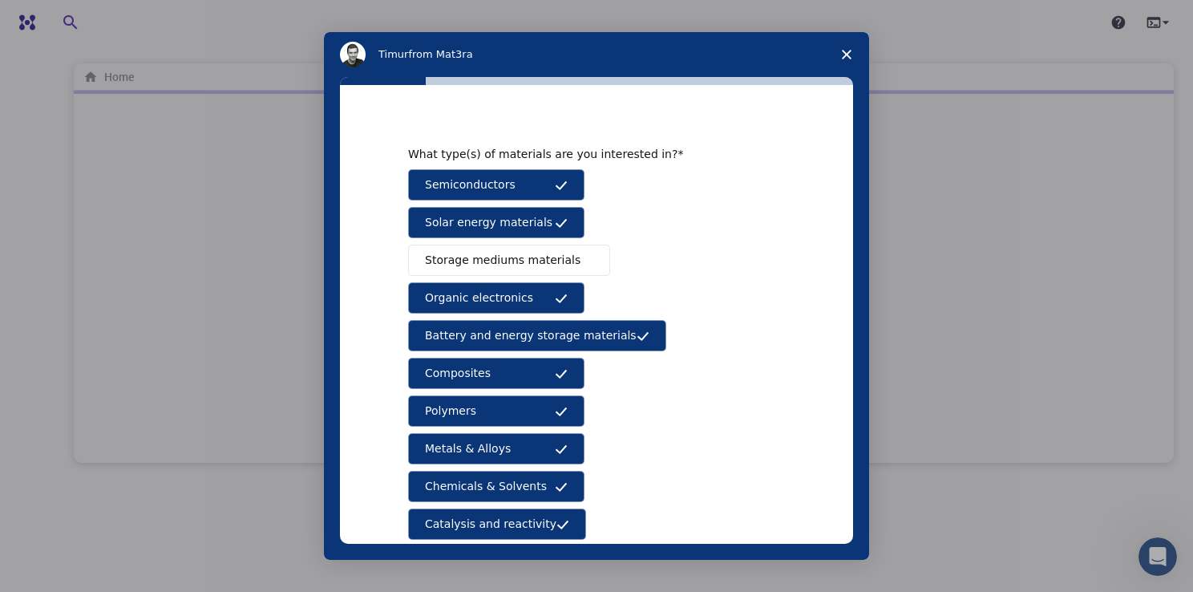
click at [544, 259] on span "Storage mediums materials" at bounding box center [502, 260] width 155 height 17
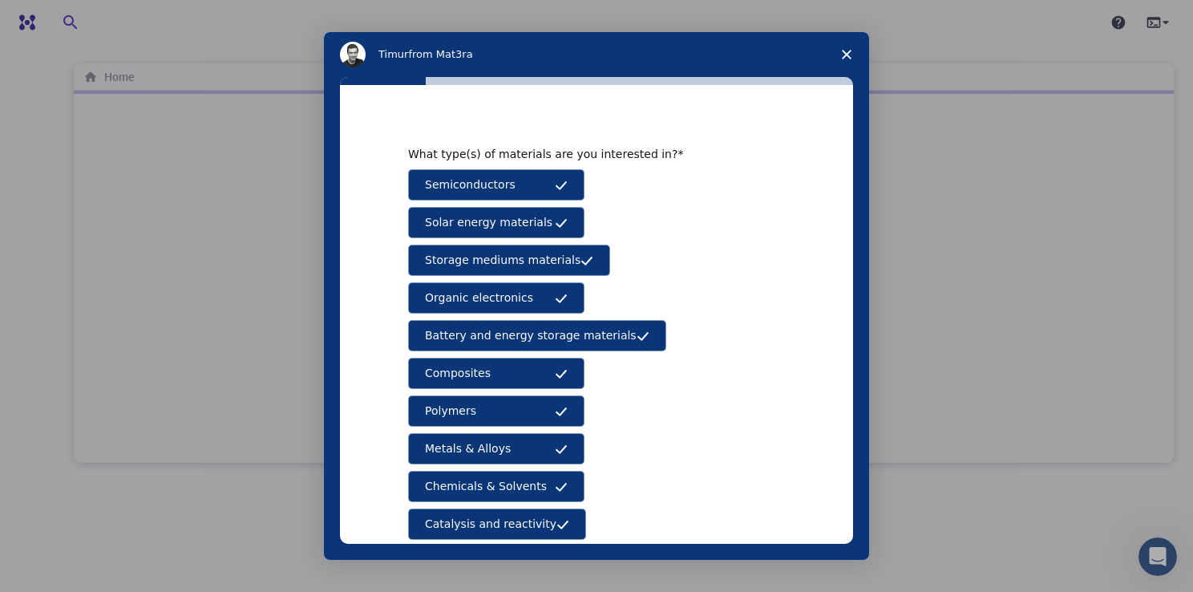
scroll to position [177, 0]
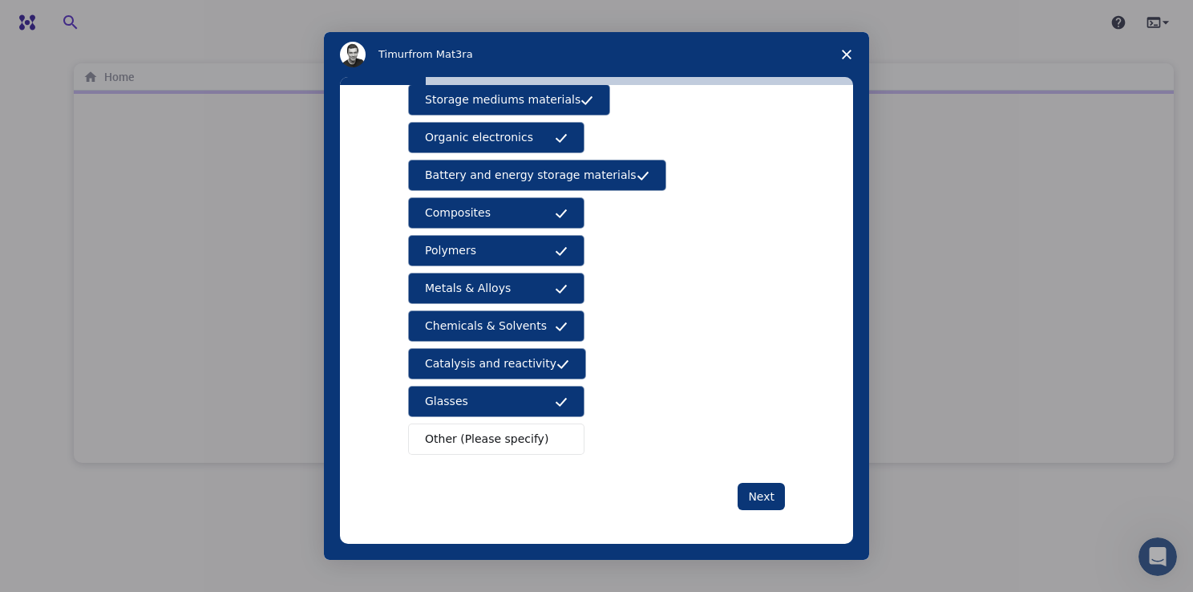
click at [761, 473] on div "What type(s) of materials are you interested in? Semiconductors Solar energy ma…" at bounding box center [596, 227] width 377 height 563
click at [762, 489] on button "Next" at bounding box center [760, 496] width 47 height 27
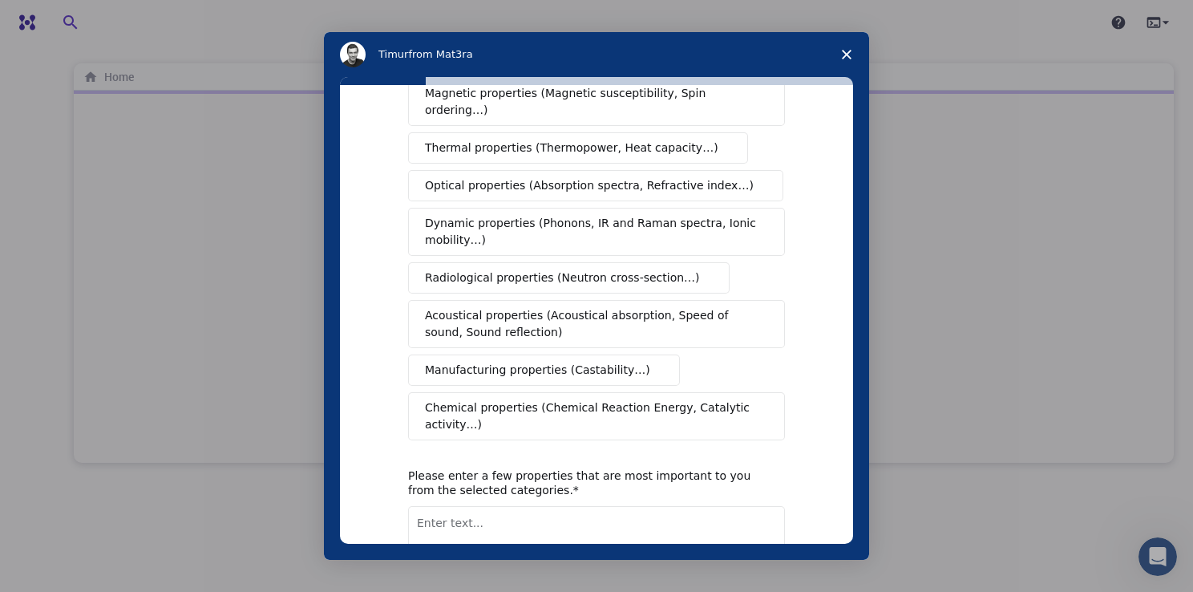
scroll to position [0, 0]
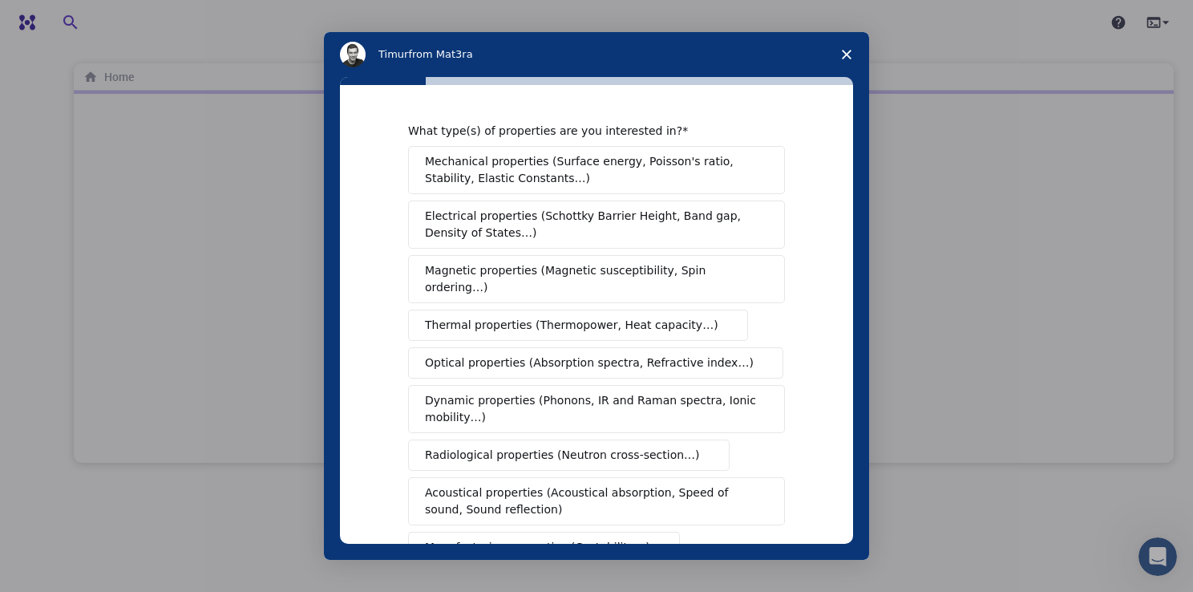
click at [534, 175] on span "Mechanical properties (Surface energy, Poisson's ratio, Stability, Elastic Cons…" at bounding box center [592, 170] width 334 height 34
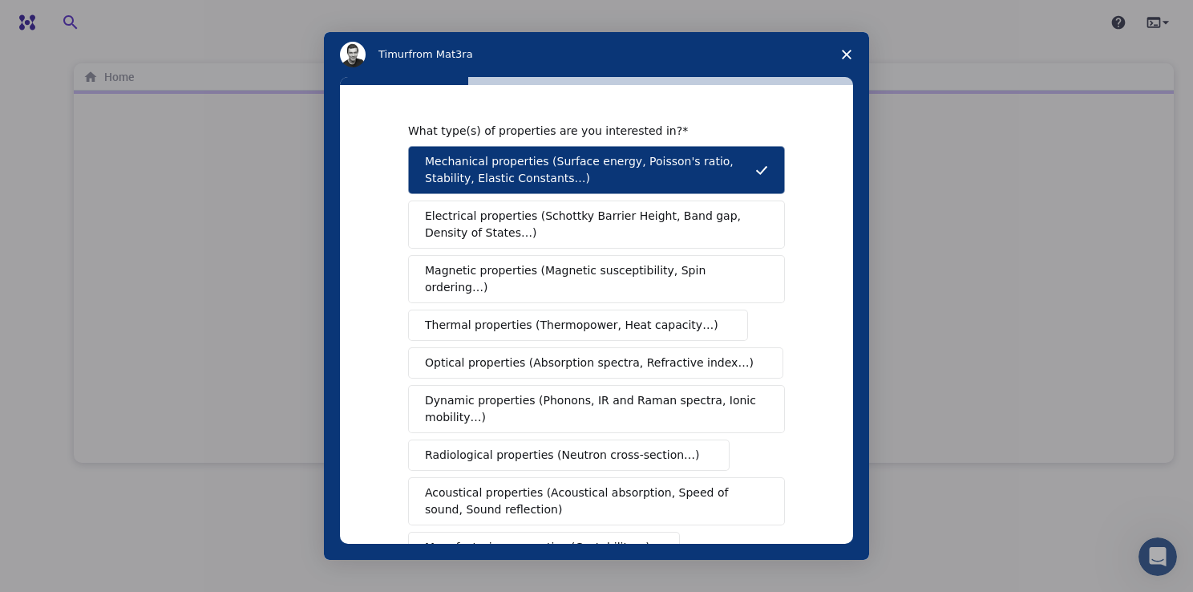
click at [523, 239] on span "Electrical properties (Schottky Barrier Height, Band gap, Density of States…)" at bounding box center [591, 225] width 333 height 34
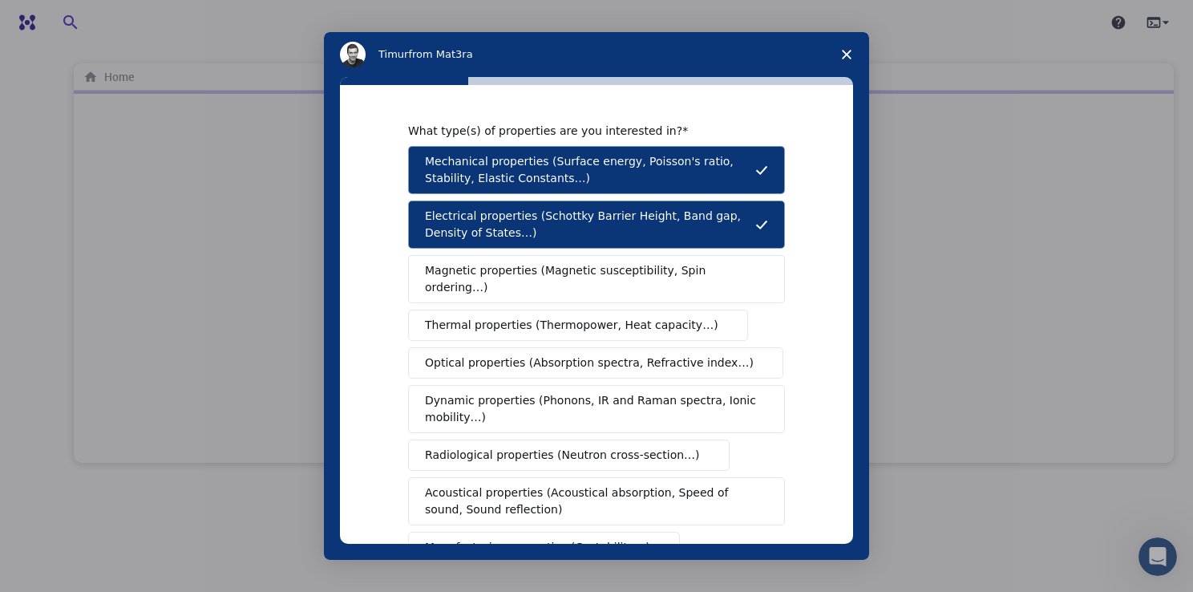
click at [531, 281] on button "Magnetic properties (Magnetic susceptibility, Spin ordering…)" at bounding box center [596, 279] width 377 height 48
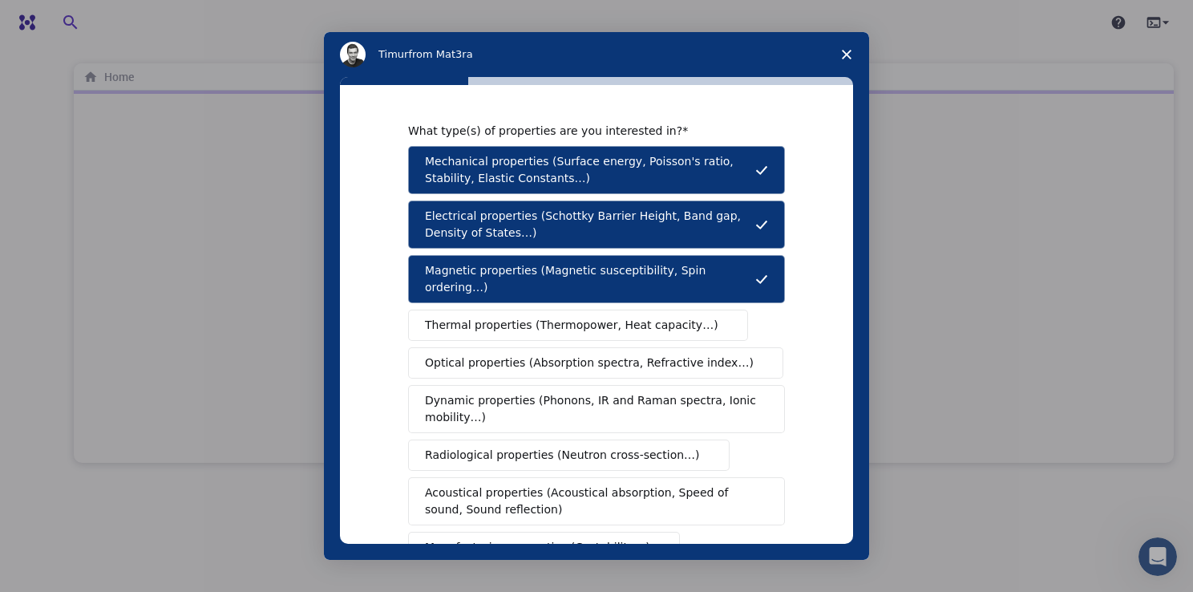
click at [526, 317] on span "Thermal properties (Thermopower, Heat capacity…)" at bounding box center [571, 325] width 293 height 17
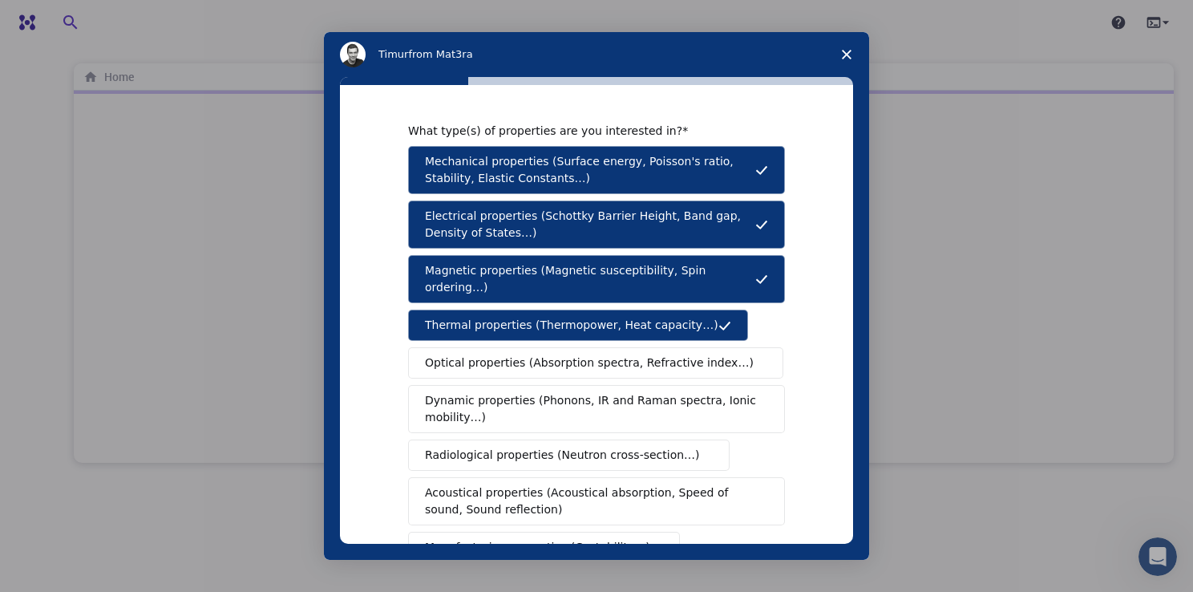
click at [522, 354] on span "Optical properties (Absorption spectra, Refractive index…)" at bounding box center [589, 362] width 329 height 17
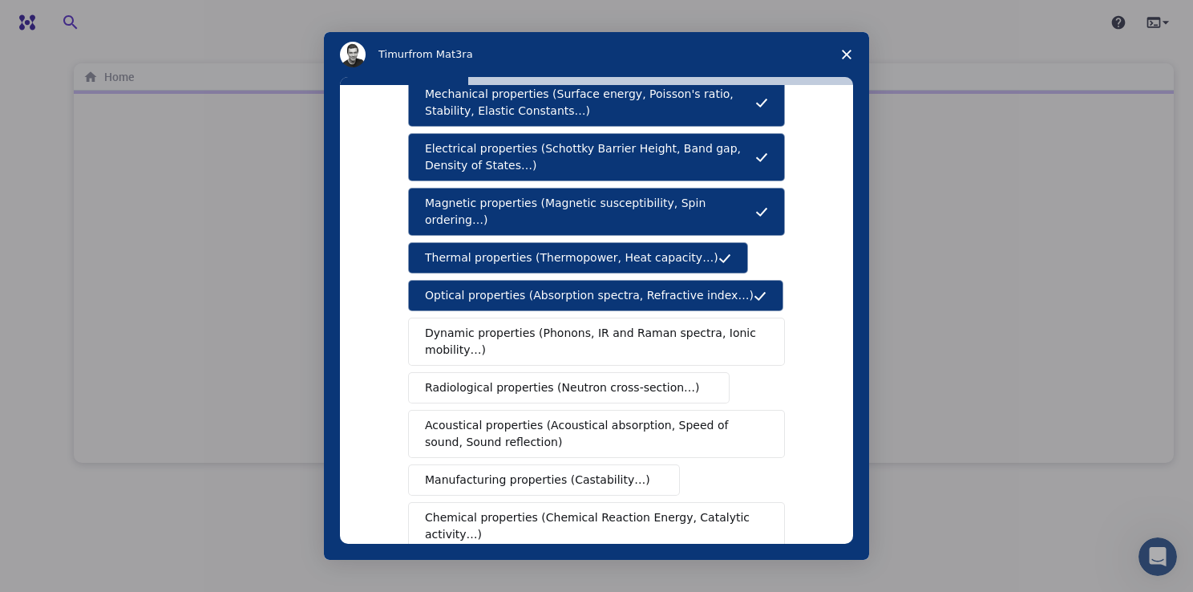
scroll to position [160, 0]
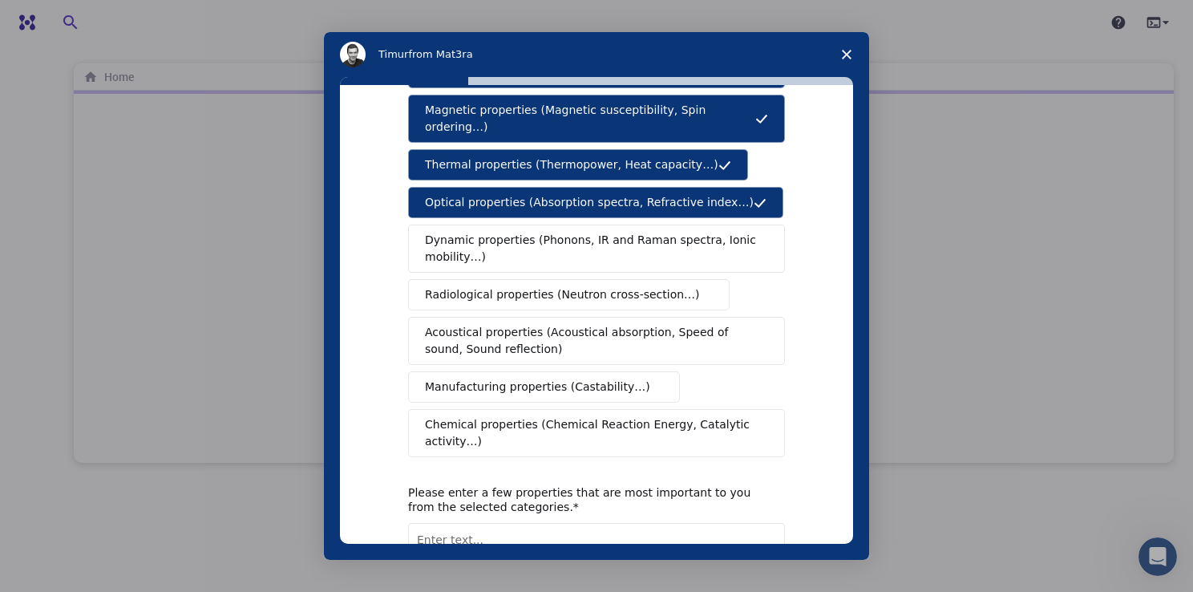
click at [483, 416] on span "Chemical properties (Chemical Reaction Energy, Catalytic activity…)" at bounding box center [591, 433] width 332 height 34
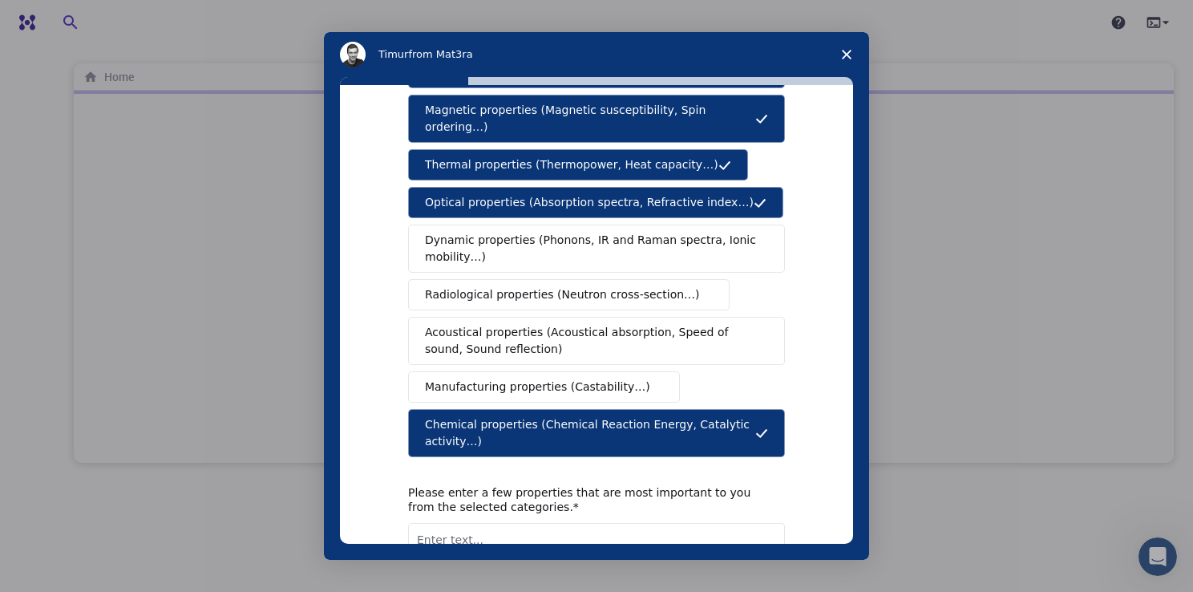
click at [525, 232] on span "Dynamic properties (Phonons, IR and Raman spectra, Ionic mobility…)" at bounding box center [591, 249] width 333 height 34
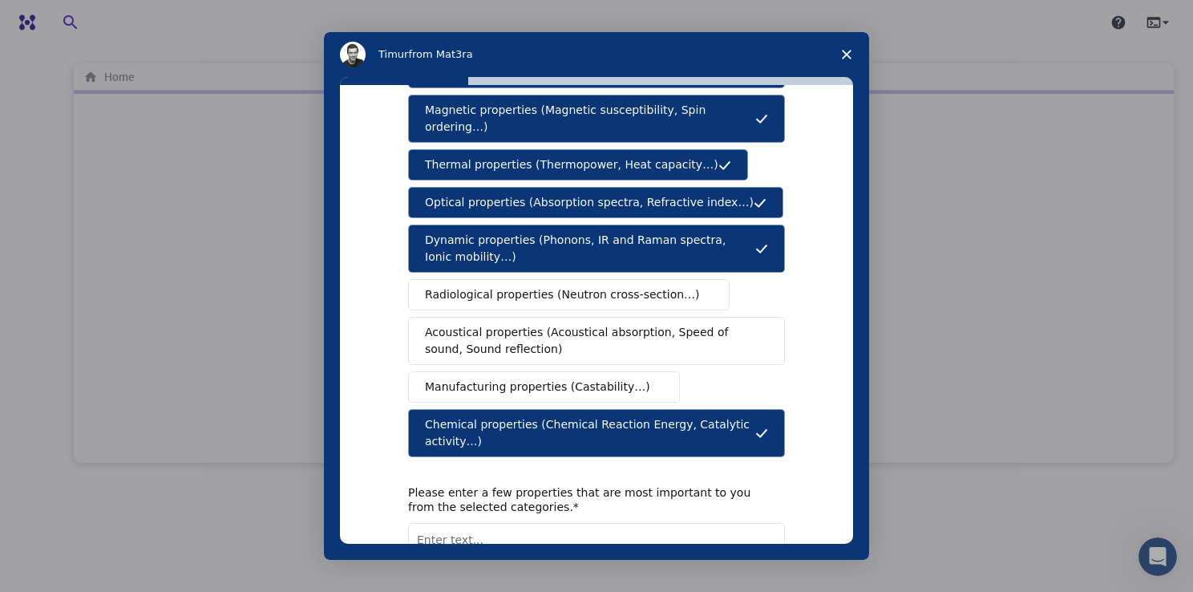
click at [501, 324] on span "Acoustical properties (Acoustical absorption, Speed of sound, Sound reflection)" at bounding box center [591, 341] width 333 height 34
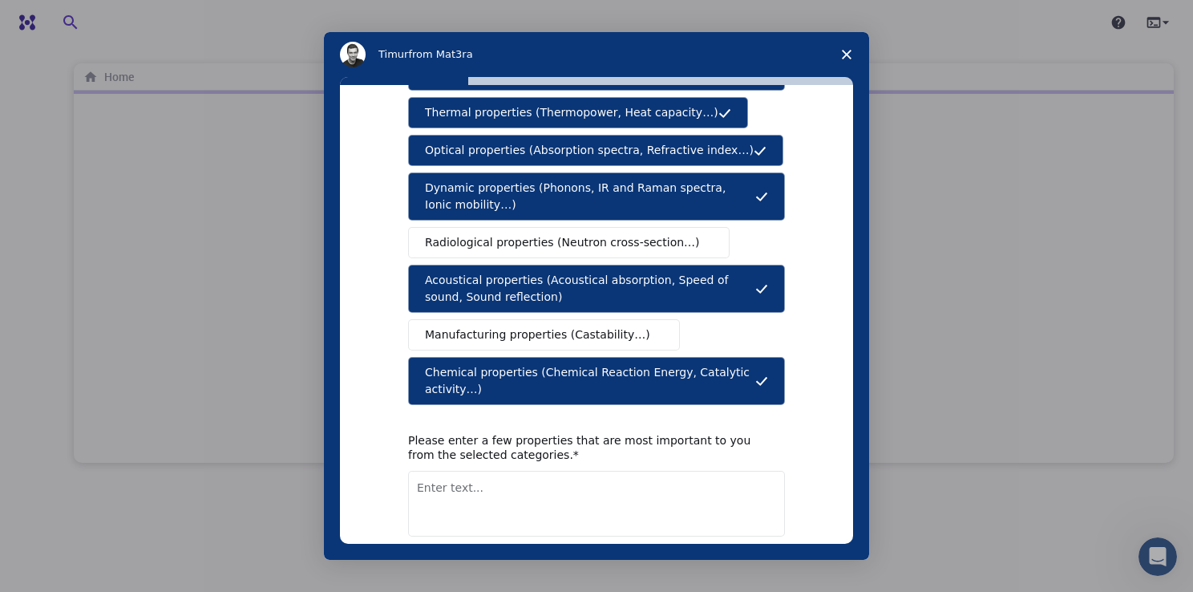
scroll to position [260, 0]
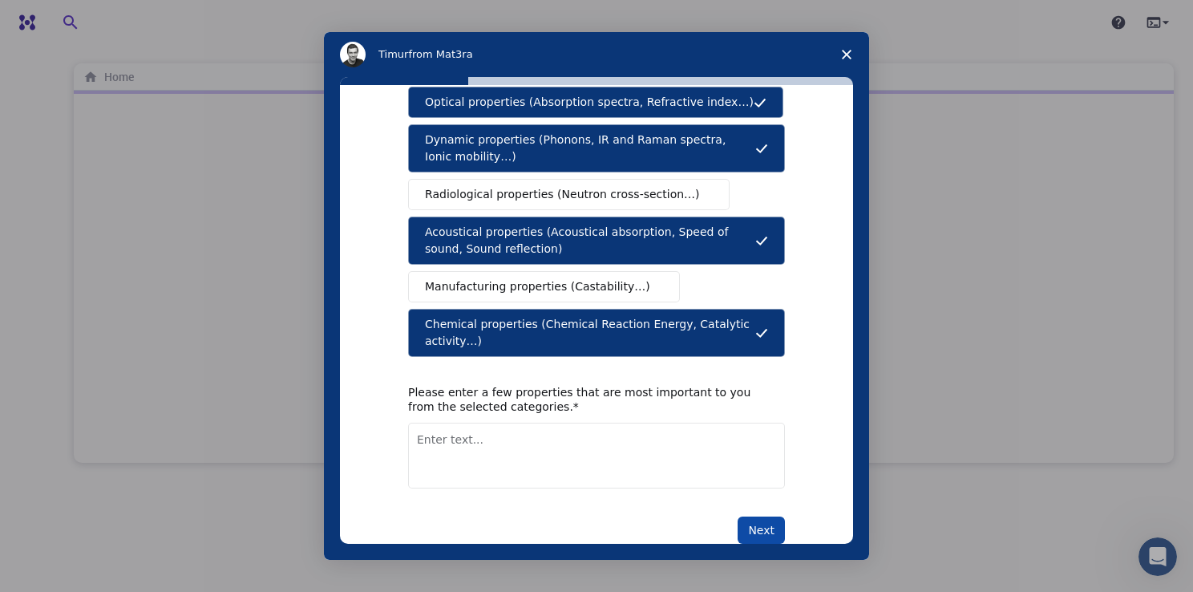
click at [747, 516] on button "Next" at bounding box center [760, 529] width 47 height 27
click at [519, 422] on textarea "Enter text..." at bounding box center [596, 455] width 377 height 66
type textarea "mechanical, electrical, optical"
click at [752, 516] on button "Next" at bounding box center [760, 529] width 47 height 27
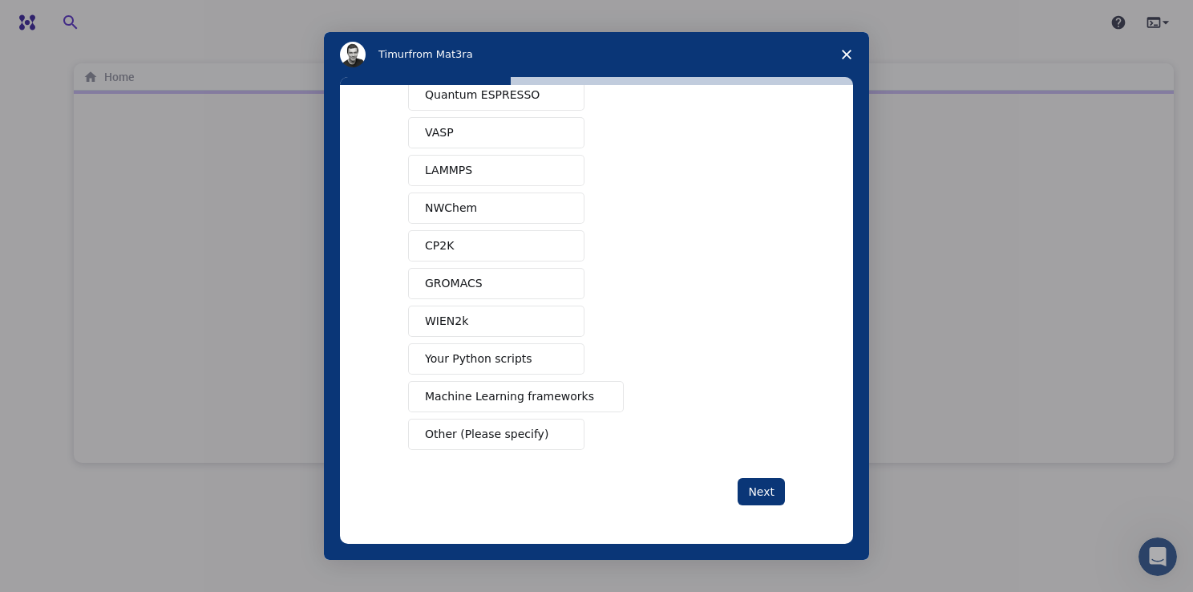
scroll to position [0, 0]
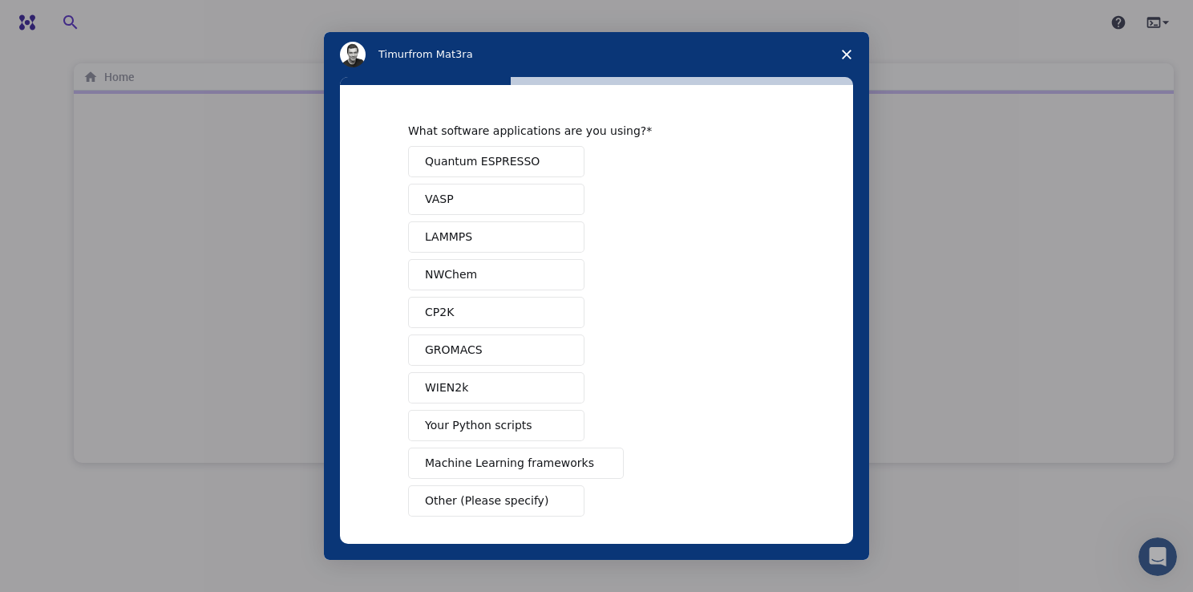
click at [526, 168] on button "Quantum ESPRESSO" at bounding box center [496, 161] width 176 height 31
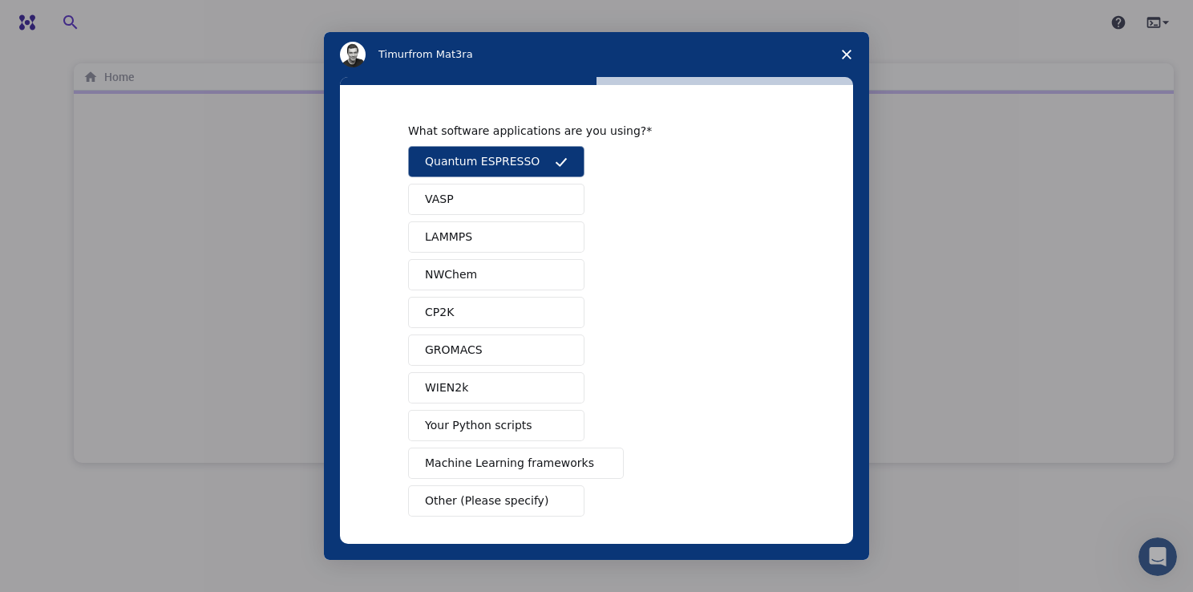
scroll to position [63, 0]
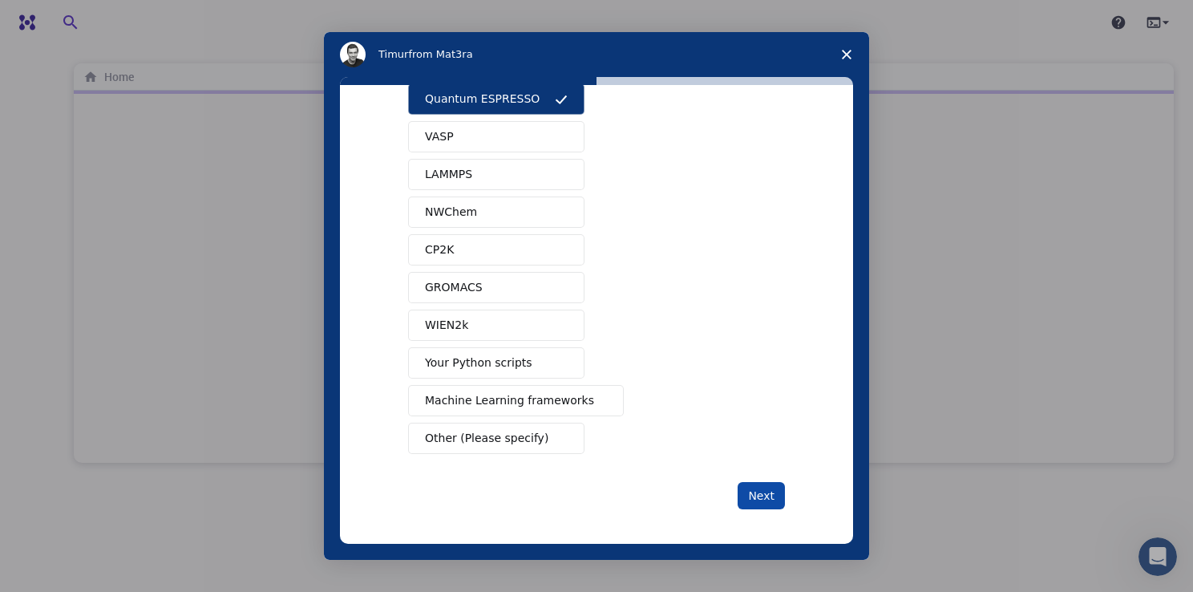
click at [758, 501] on button "Next" at bounding box center [760, 495] width 47 height 27
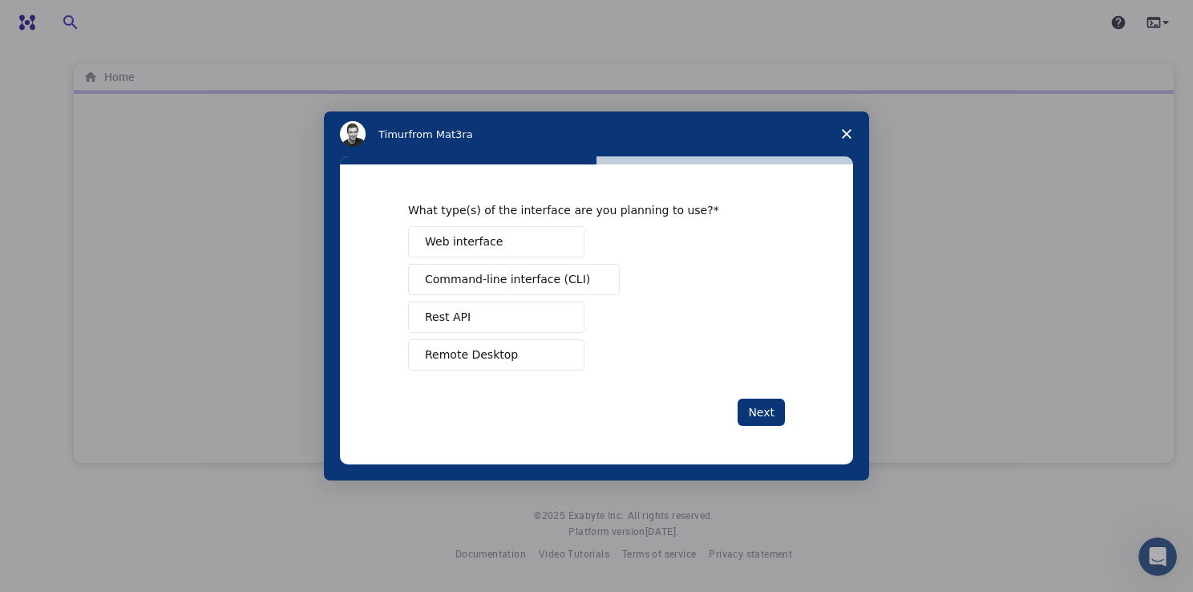
scroll to position [0, 0]
click at [524, 248] on button "Web interface" at bounding box center [496, 241] width 176 height 31
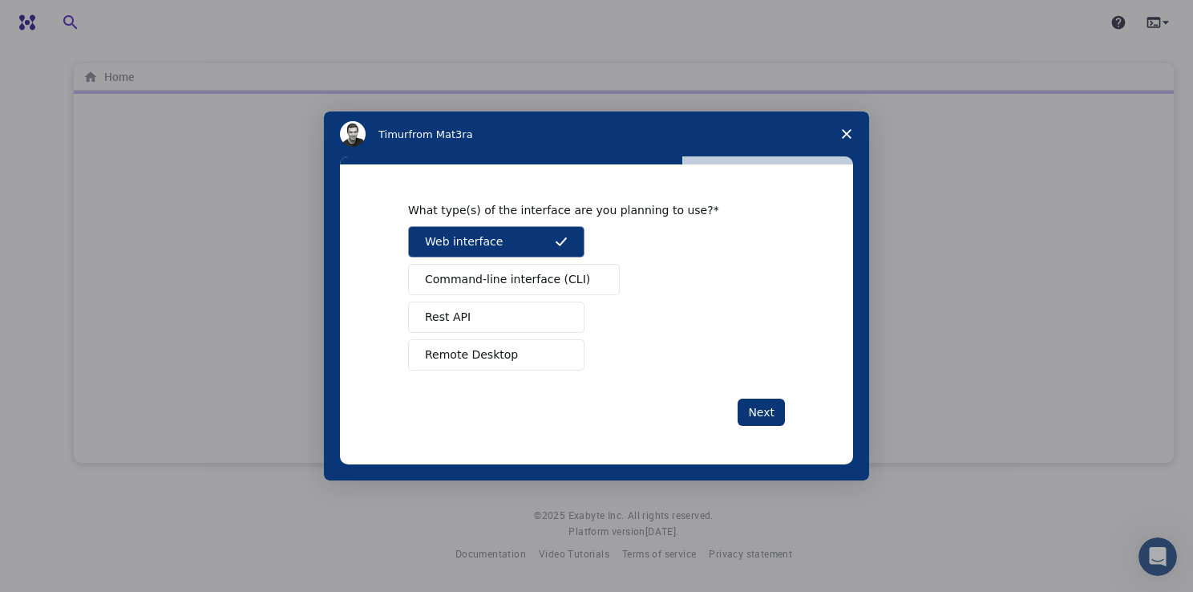
click at [524, 284] on span "Command-line interface (CLI)" at bounding box center [507, 279] width 165 height 17
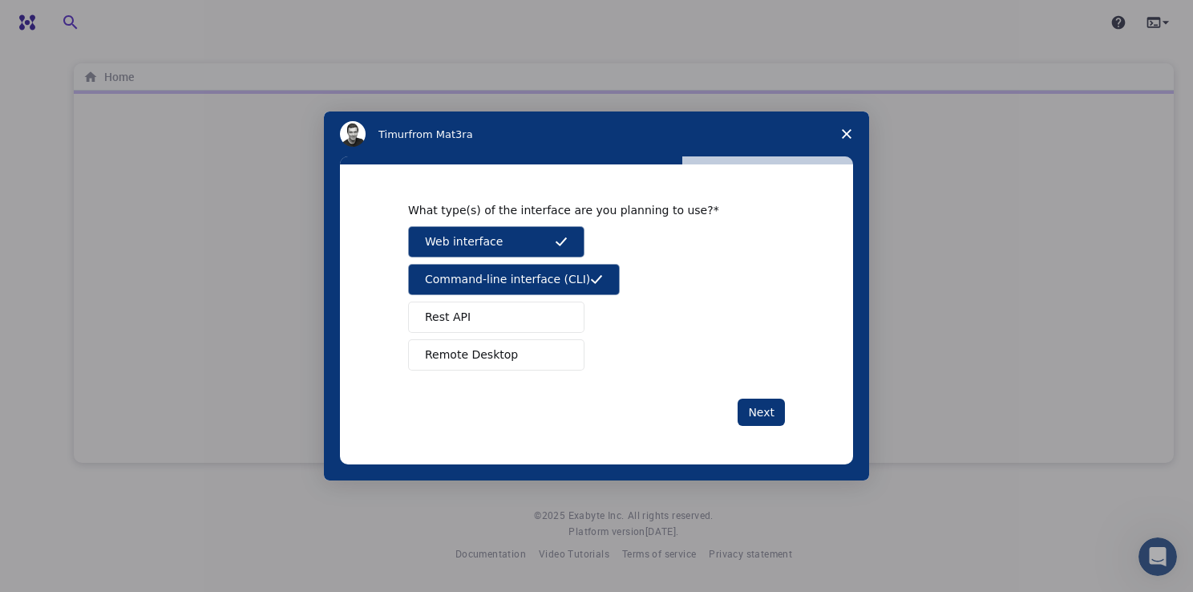
click at [527, 321] on button "Rest API" at bounding box center [496, 316] width 176 height 31
click at [526, 354] on button "Remote Desktop" at bounding box center [496, 354] width 176 height 31
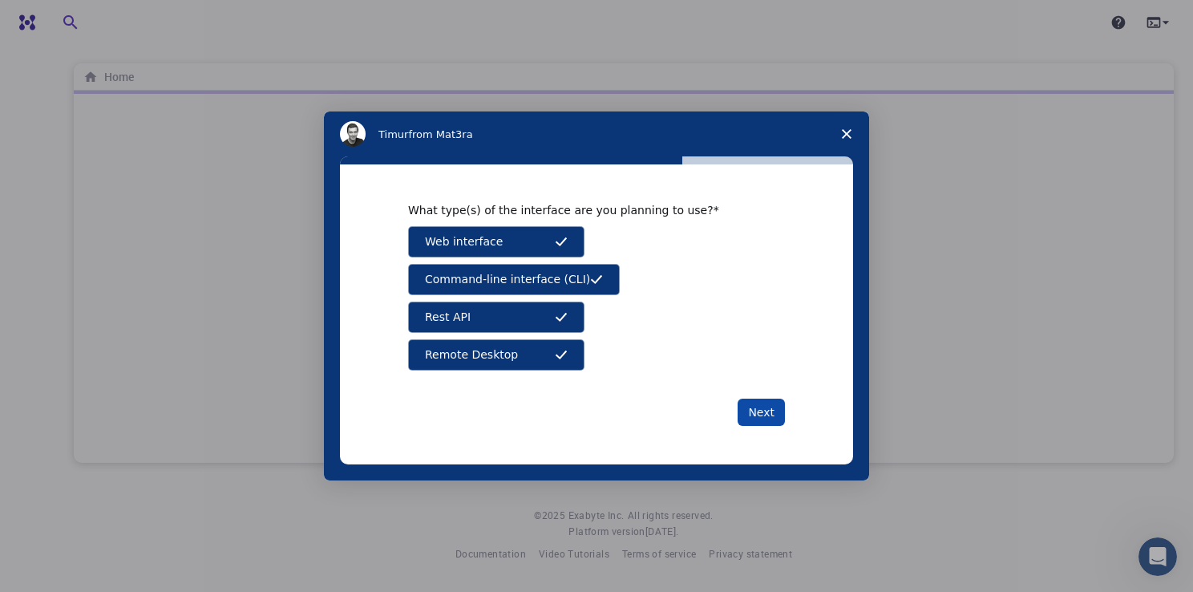
click at [773, 418] on button "Next" at bounding box center [760, 411] width 47 height 27
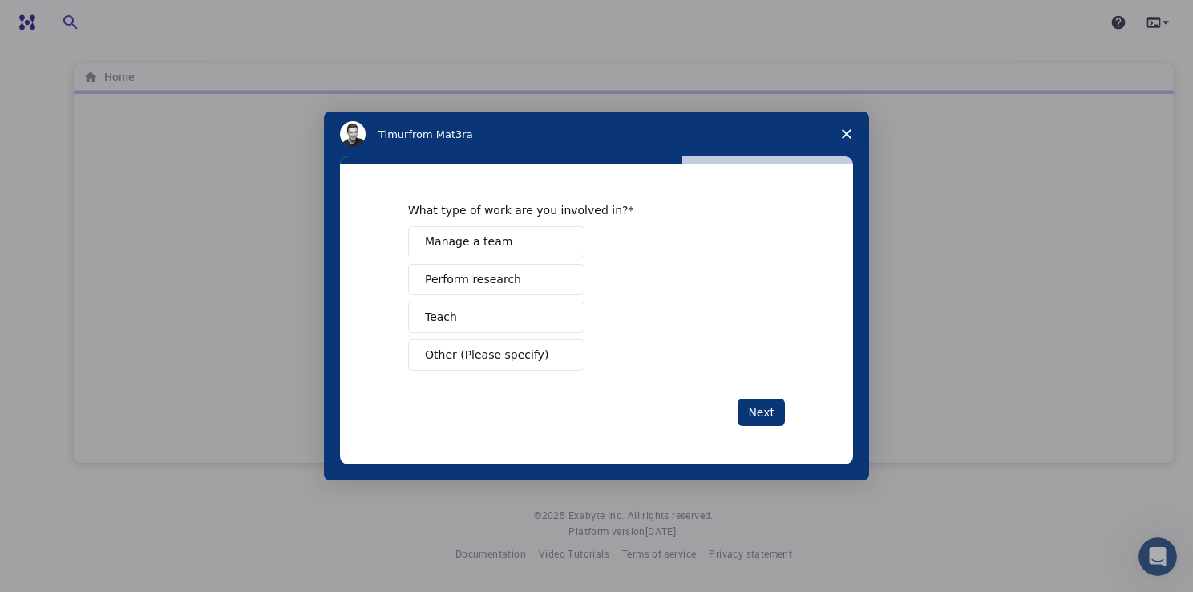
click at [496, 317] on button "Teach" at bounding box center [496, 316] width 176 height 31
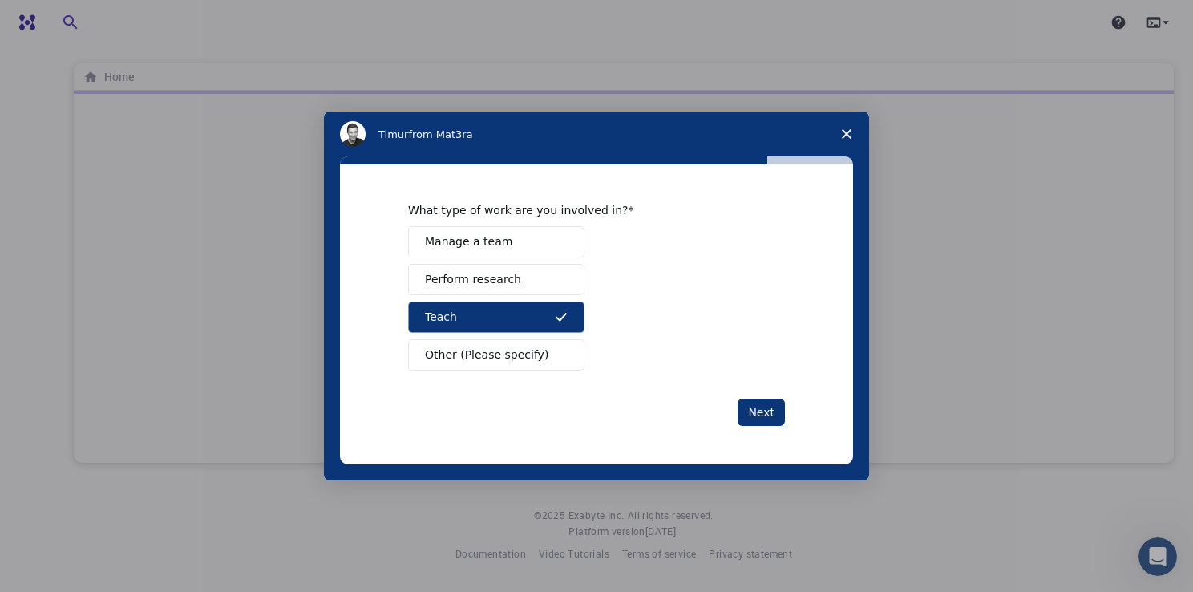
click at [532, 250] on button "Manage a team" at bounding box center [496, 241] width 176 height 31
click at [546, 248] on button "Manage a team" at bounding box center [496, 241] width 176 height 31
click at [535, 288] on button "Perform research" at bounding box center [496, 279] width 176 height 31
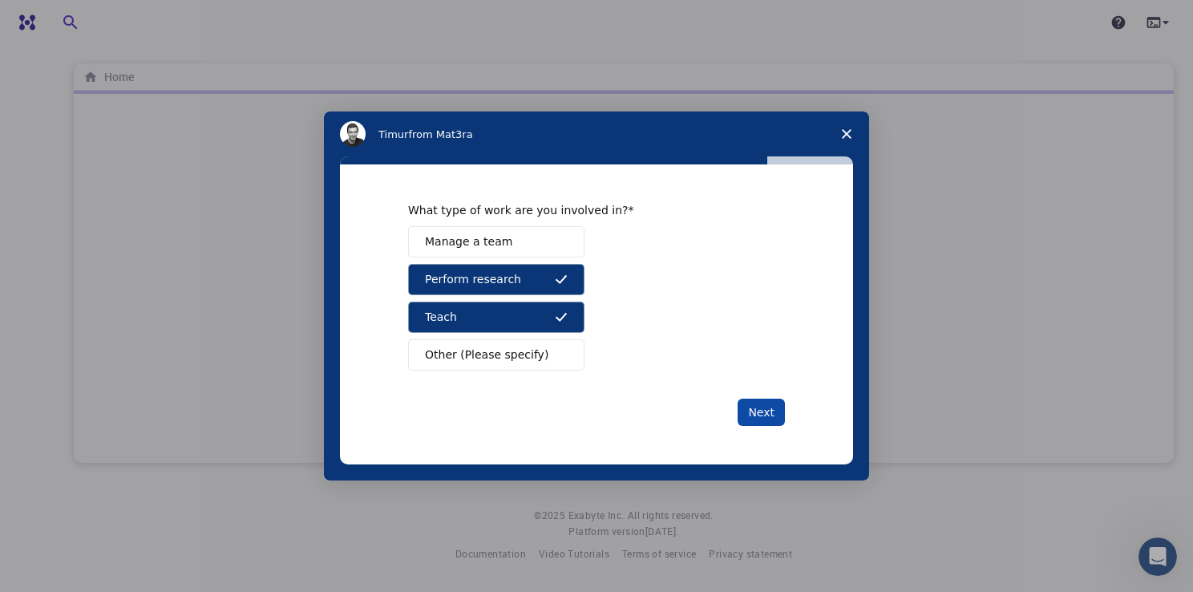
click at [761, 410] on button "Next" at bounding box center [760, 411] width 47 height 27
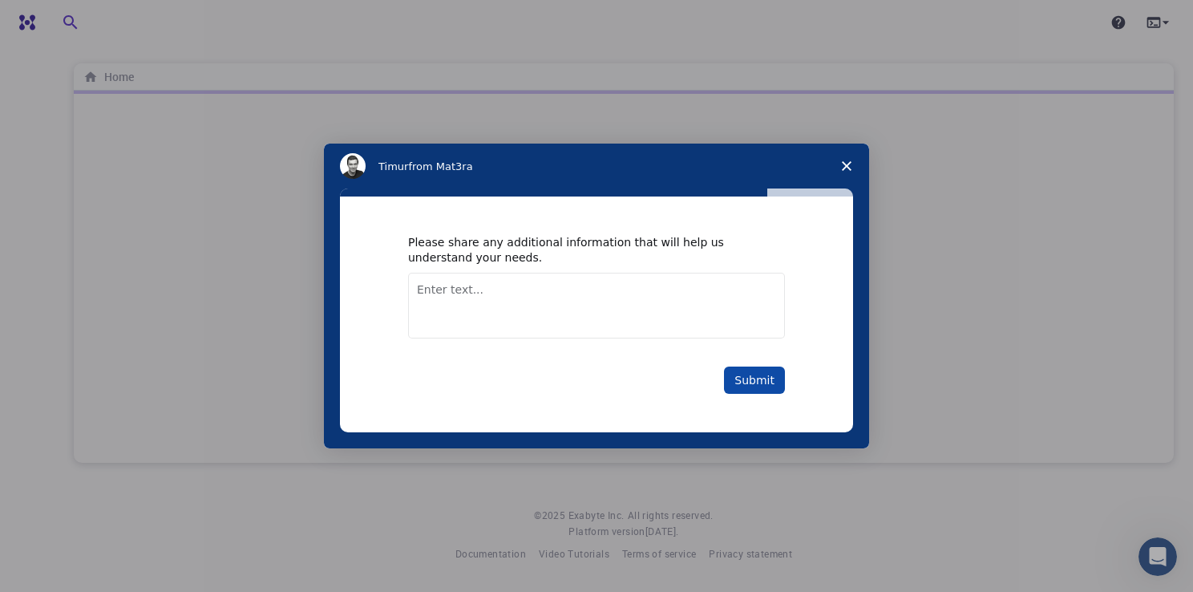
click at [753, 385] on button "Submit" at bounding box center [754, 379] width 61 height 27
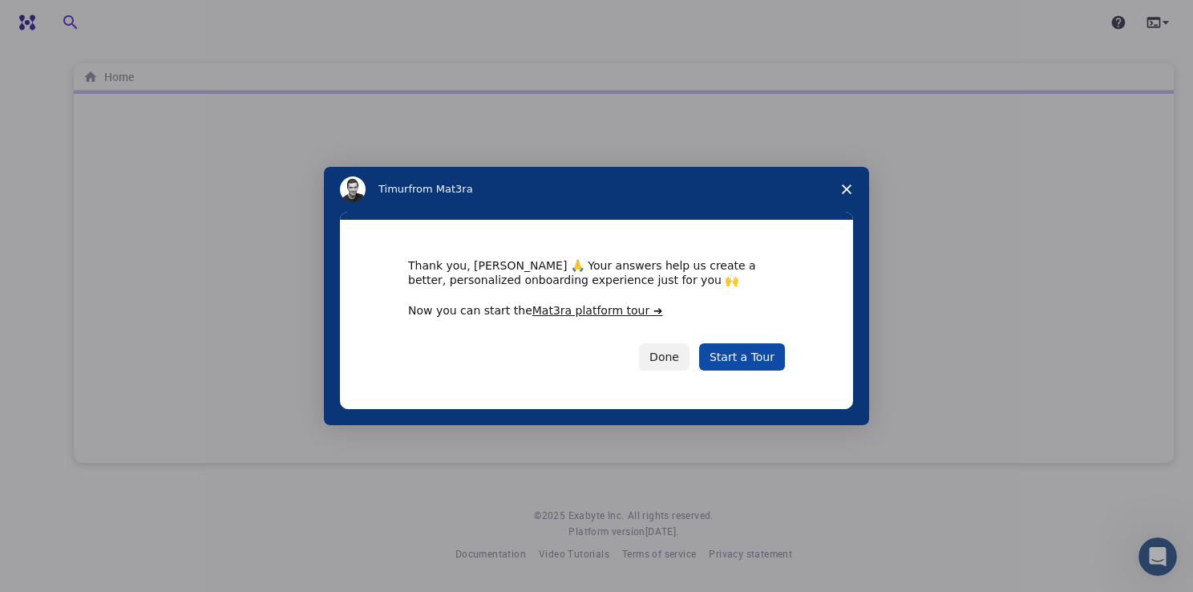
click at [734, 354] on link "Start a Tour" at bounding box center [742, 356] width 86 height 27
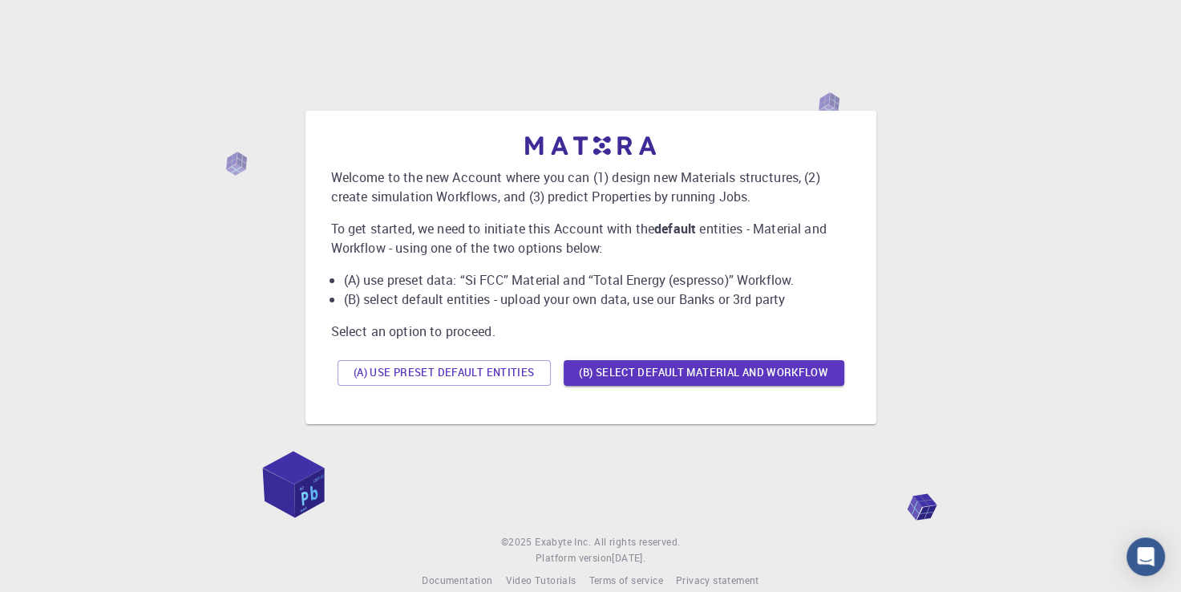
drag, startPoint x: 632, startPoint y: 366, endPoint x: 513, endPoint y: 4, distance: 381.5
click at [632, 366] on button "(B) Select default material and workflow" at bounding box center [703, 373] width 281 height 26
